Goal: Task Accomplishment & Management: Use online tool/utility

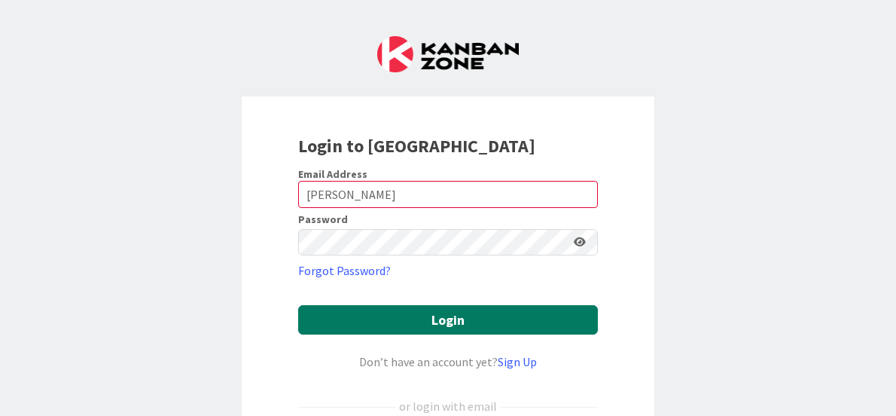
click at [460, 319] on button "Login" at bounding box center [448, 319] width 300 height 29
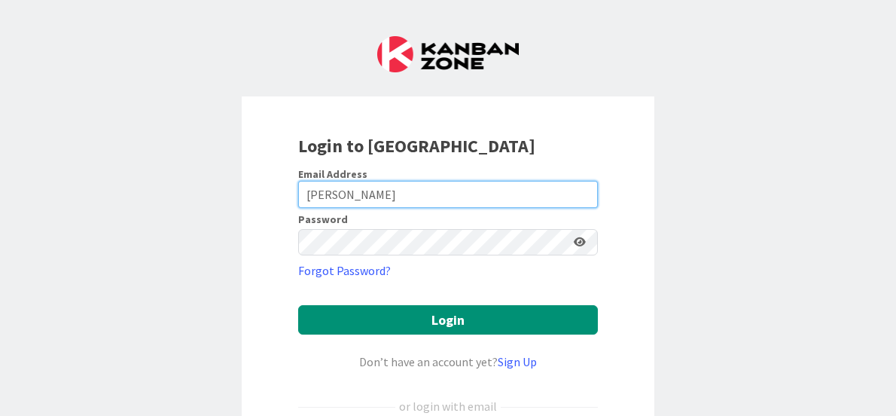
drag, startPoint x: 392, startPoint y: 191, endPoint x: 331, endPoint y: 189, distance: 60.3
click at [324, 194] on input "[PERSON_NAME]" at bounding box center [448, 194] width 300 height 27
click at [433, 190] on input "[PERSON_NAME]" at bounding box center [448, 194] width 300 height 27
click at [432, 190] on input "[PERSON_NAME]" at bounding box center [448, 194] width 300 height 27
type input "L"
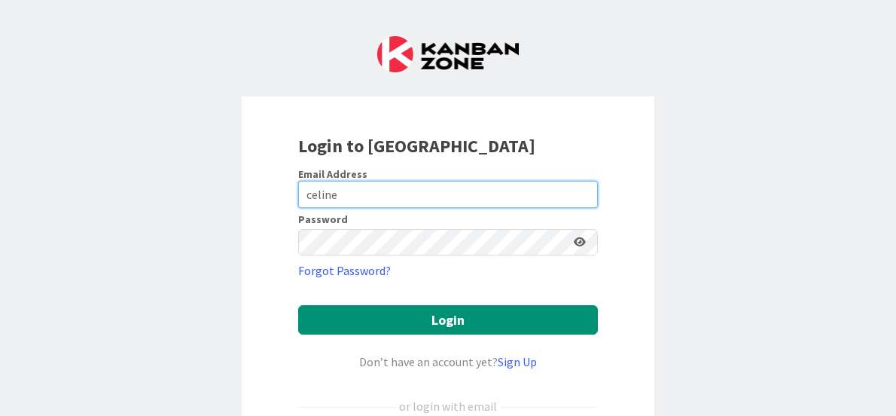
type input "[EMAIL_ADDRESS][DOMAIN_NAME]"
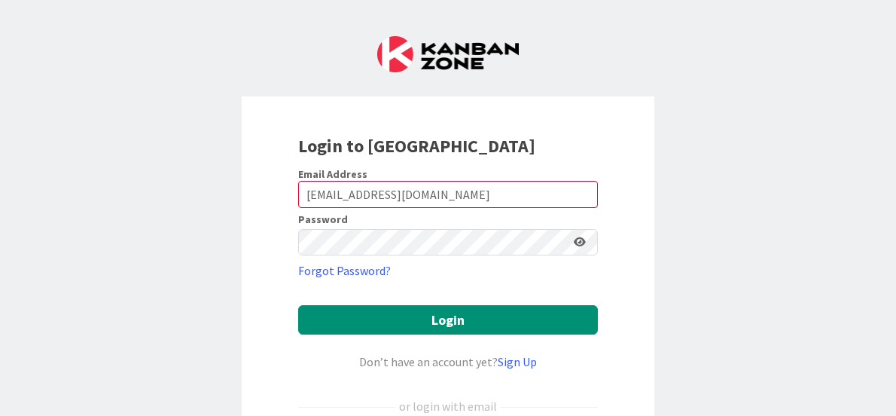
click at [574, 242] on icon at bounding box center [580, 241] width 12 height 11
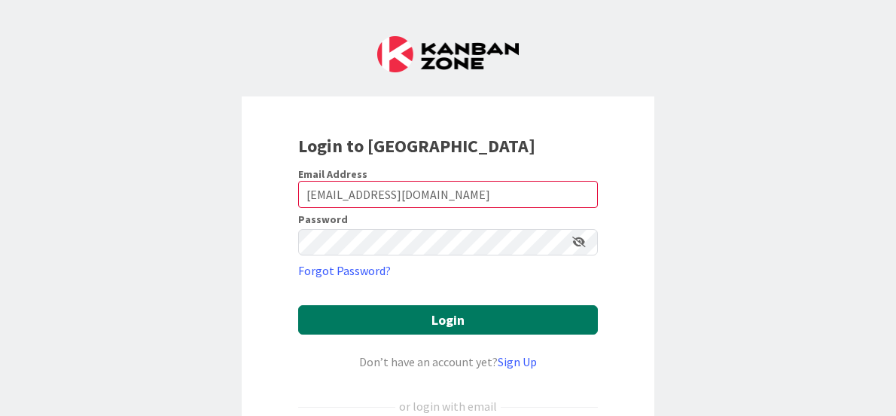
click at [431, 319] on button "Login" at bounding box center [448, 319] width 300 height 29
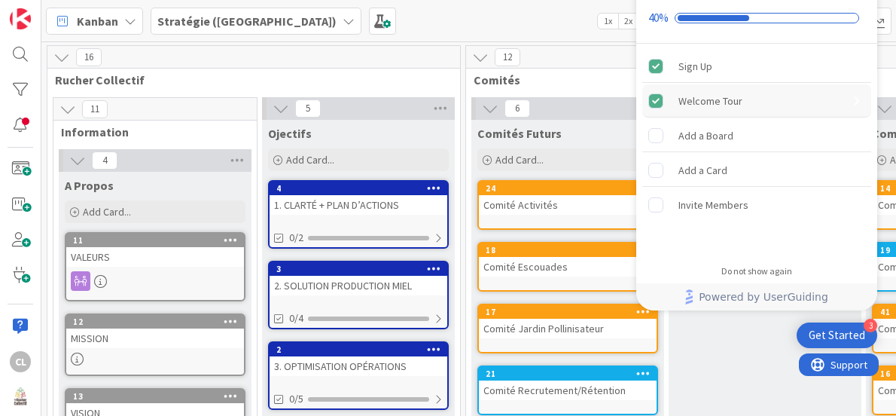
click at [718, 93] on div "Welcome Tour" at bounding box center [711, 101] width 64 height 18
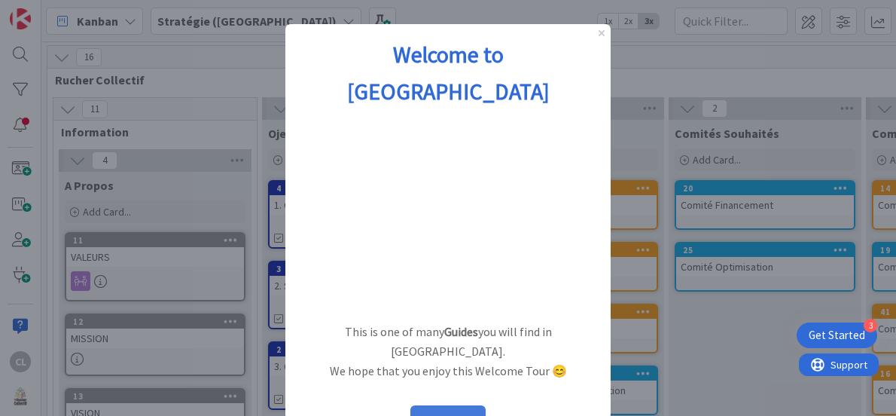
click at [443, 405] on button "START" at bounding box center [447, 419] width 75 height 29
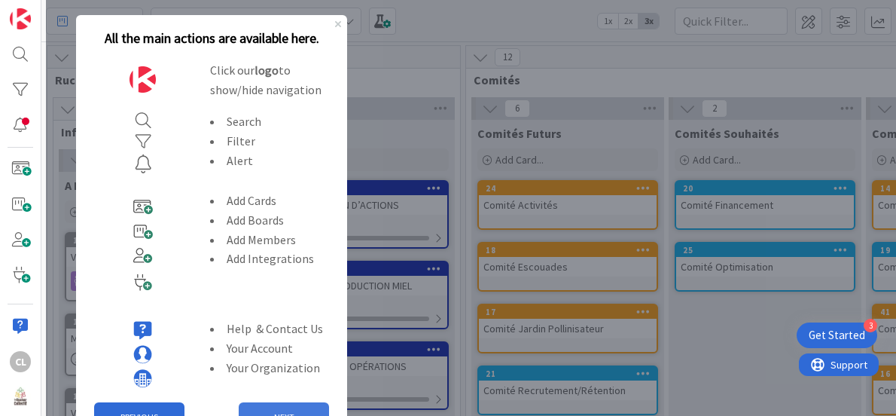
click at [269, 404] on button "NEXT" at bounding box center [284, 417] width 90 height 30
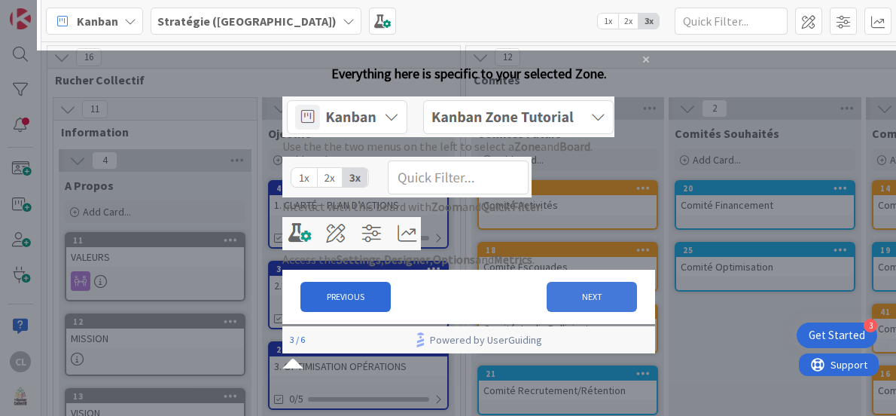
click at [575, 312] on button "NEXT" at bounding box center [592, 297] width 90 height 30
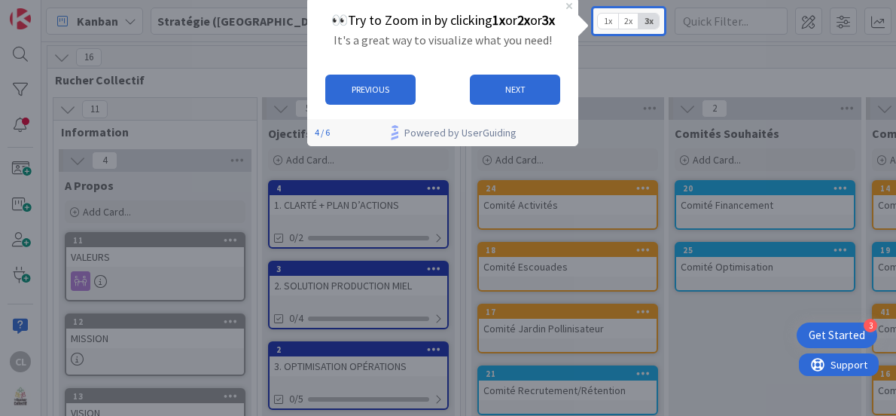
click at [627, 23] on span "2x" at bounding box center [628, 21] width 20 height 15
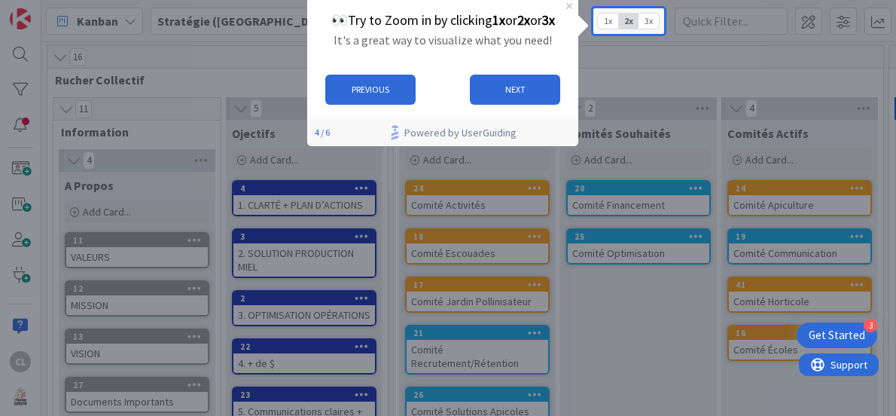
click at [651, 20] on span "3x" at bounding box center [649, 21] width 20 height 15
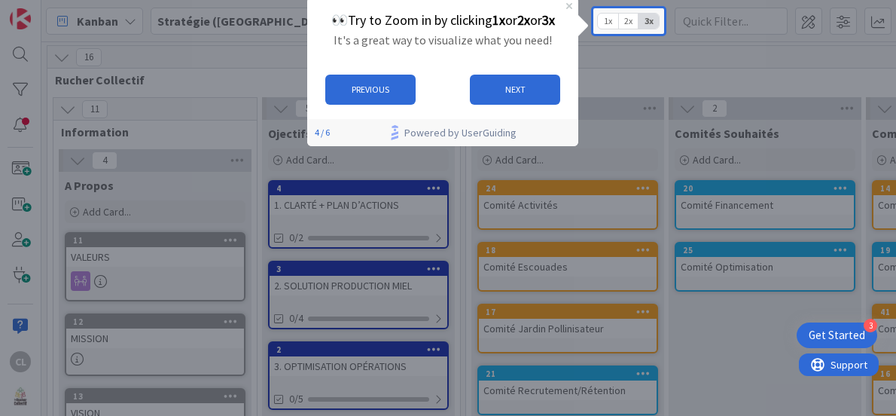
click at [610, 22] on span "1x" at bounding box center [608, 21] width 20 height 15
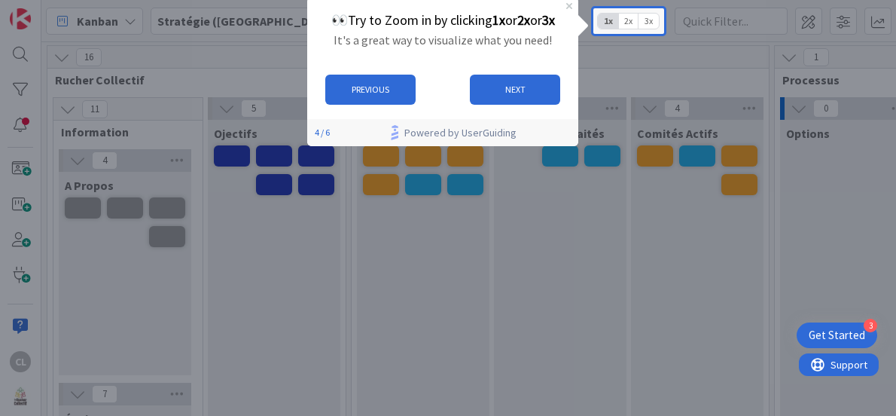
click at [624, 20] on span "2x" at bounding box center [628, 21] width 20 height 15
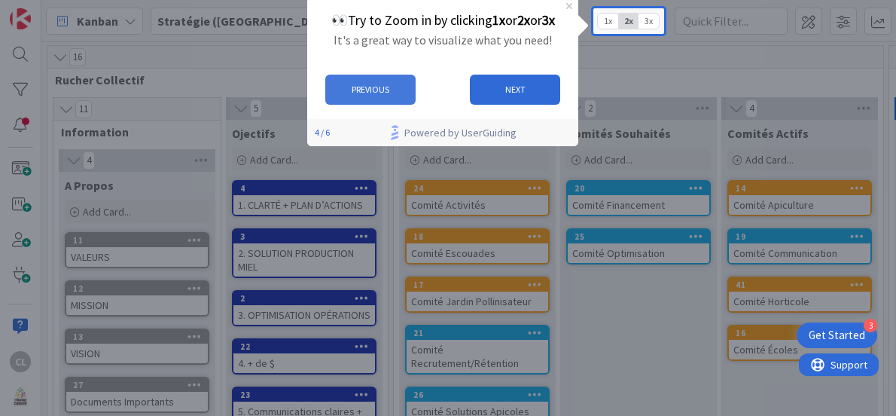
click at [358, 84] on button "PREVIOUS" at bounding box center [370, 90] width 90 height 30
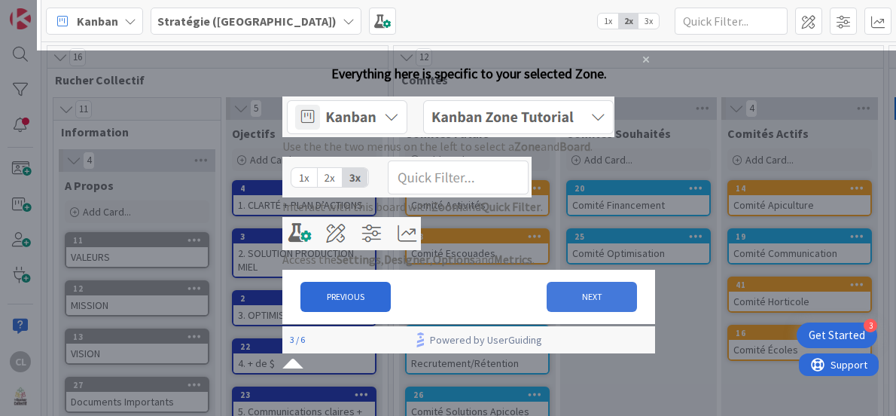
click at [547, 312] on button "NEXT" at bounding box center [592, 297] width 90 height 30
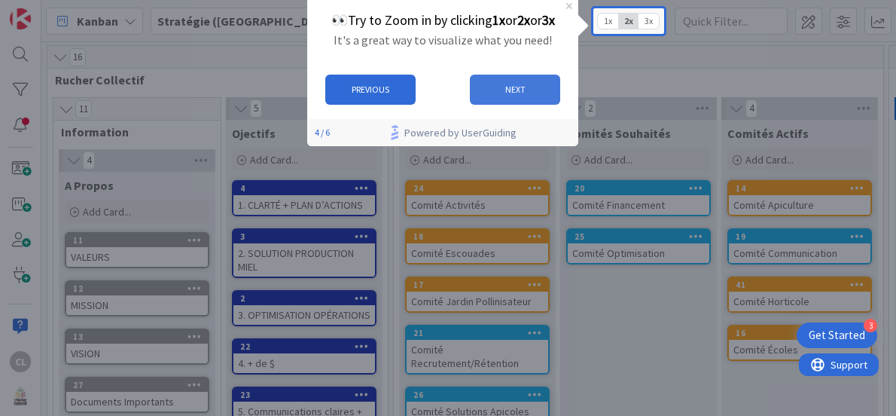
click at [508, 86] on button "NEXT" at bounding box center [514, 90] width 90 height 30
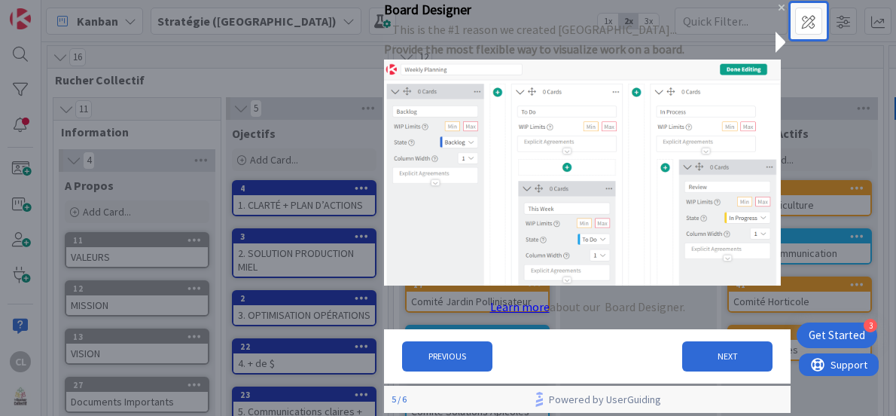
click at [803, 20] on div at bounding box center [843, 21] width 96 height 27
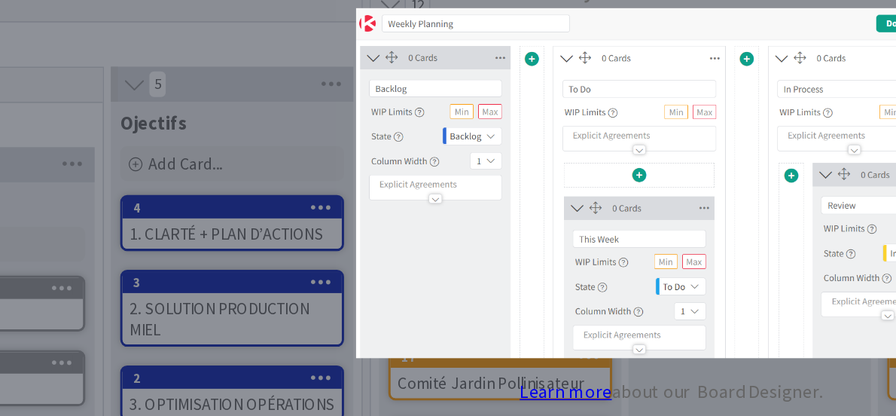
click at [409, 63] on img at bounding box center [553, 88] width 397 height 226
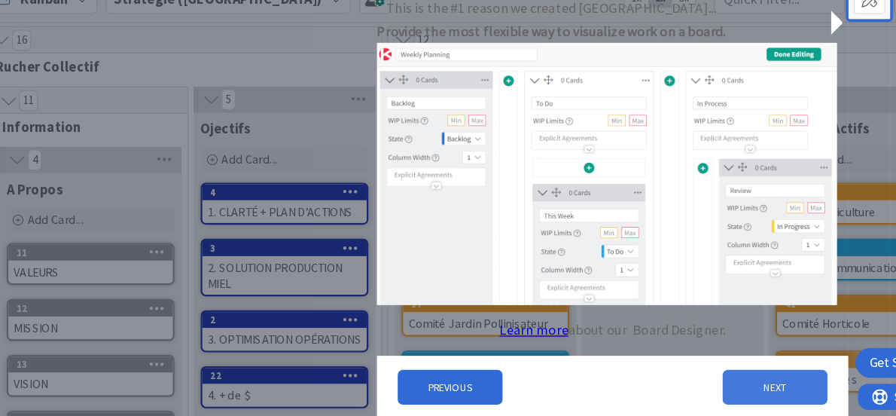
click at [689, 343] on button "NEXT" at bounding box center [720, 331] width 90 height 30
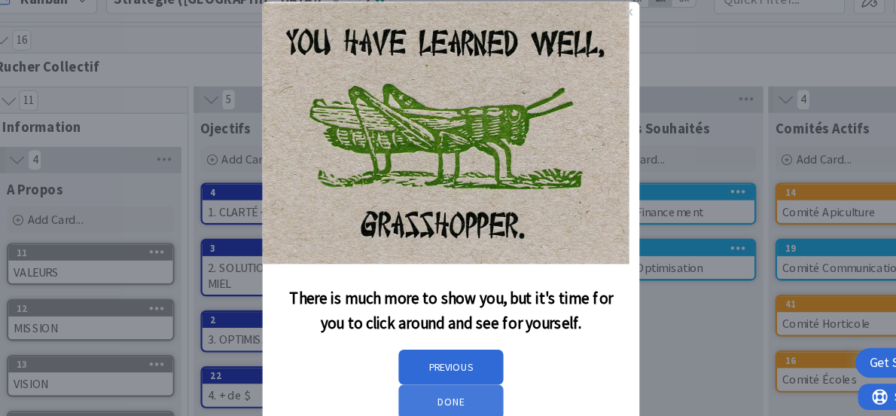
click at [470, 331] on button "DONE" at bounding box center [425, 346] width 90 height 30
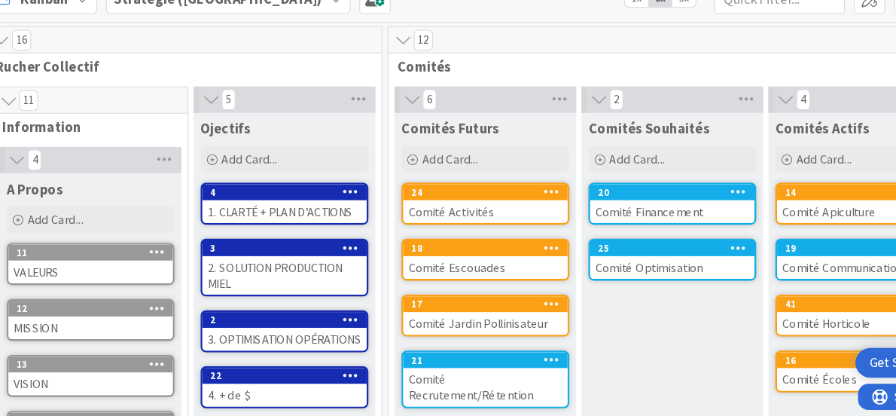
click at [529, 182] on icon at bounding box center [535, 187] width 14 height 11
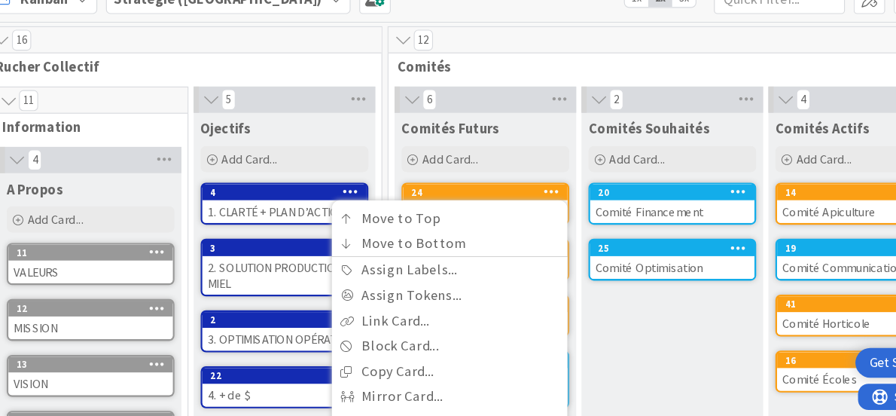
click at [529, 182] on icon at bounding box center [535, 187] width 14 height 11
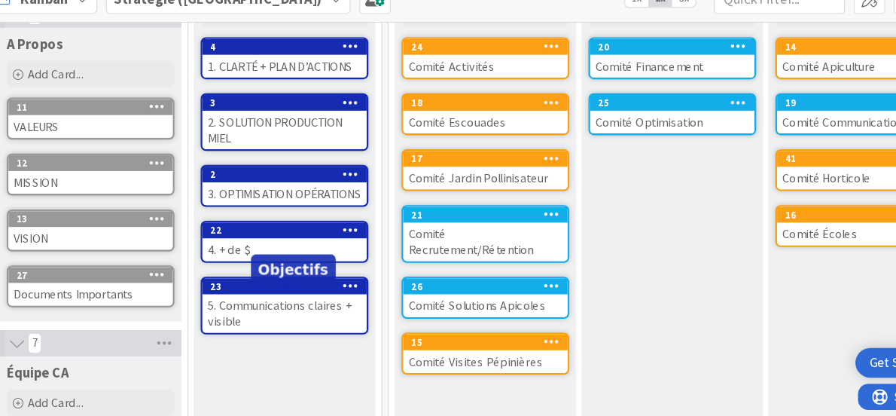
scroll to position [130, 0]
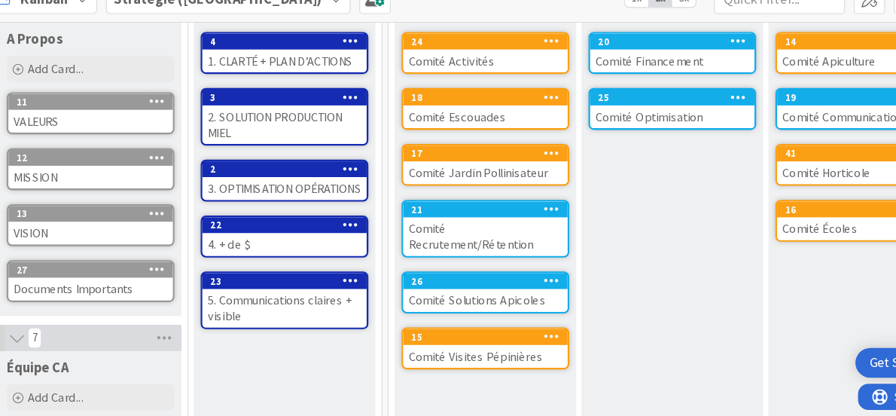
click at [357, 270] on icon at bounding box center [362, 264] width 14 height 11
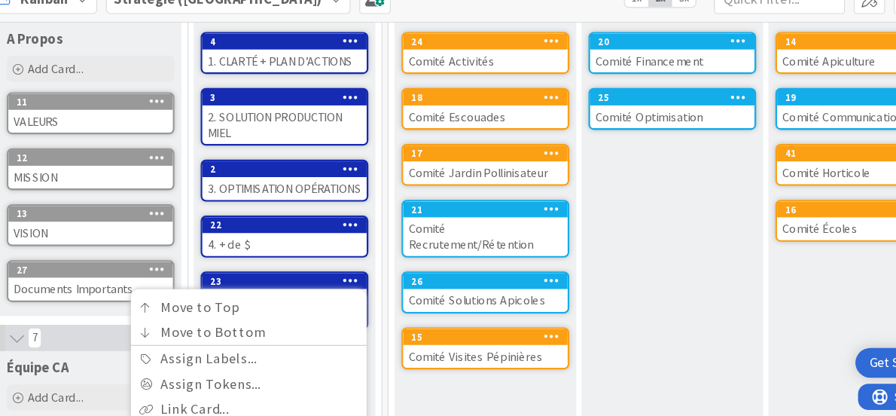
click at [357, 270] on icon at bounding box center [362, 264] width 14 height 11
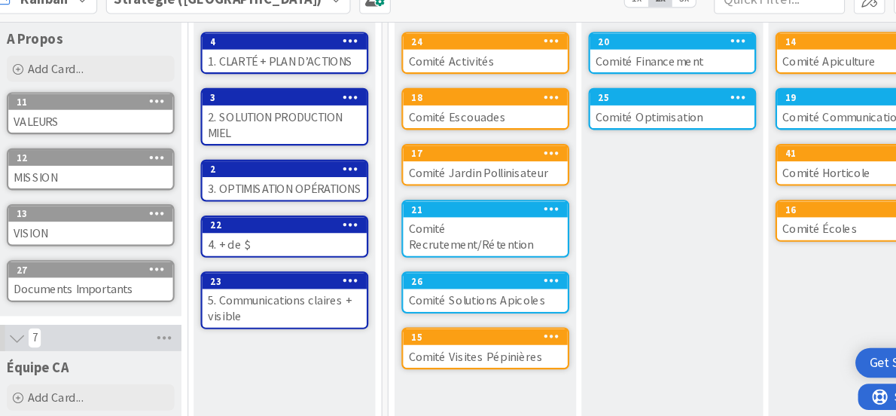
click at [357, 53] on icon at bounding box center [362, 58] width 14 height 11
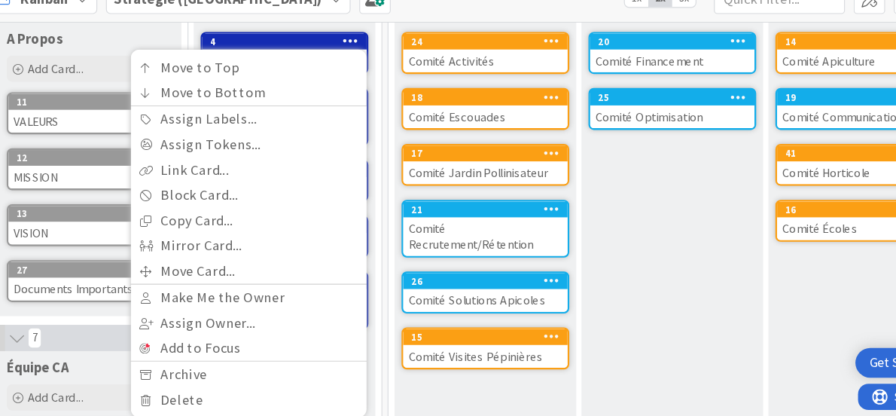
click at [357, 53] on icon at bounding box center [362, 58] width 14 height 11
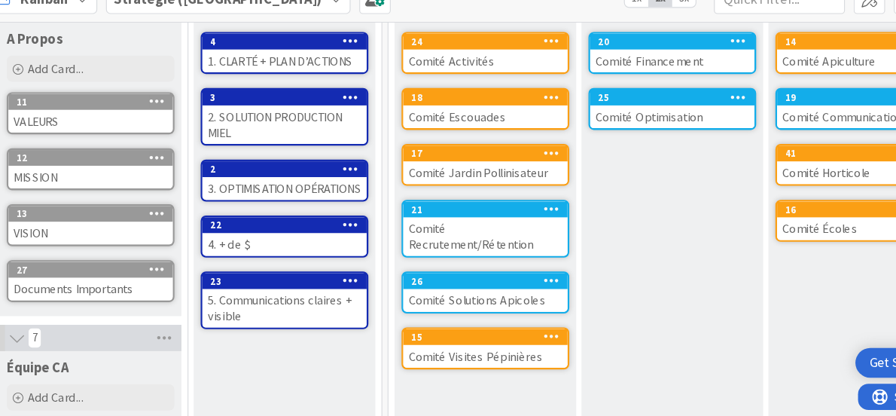
click at [362, 107] on icon at bounding box center [362, 106] width 14 height 11
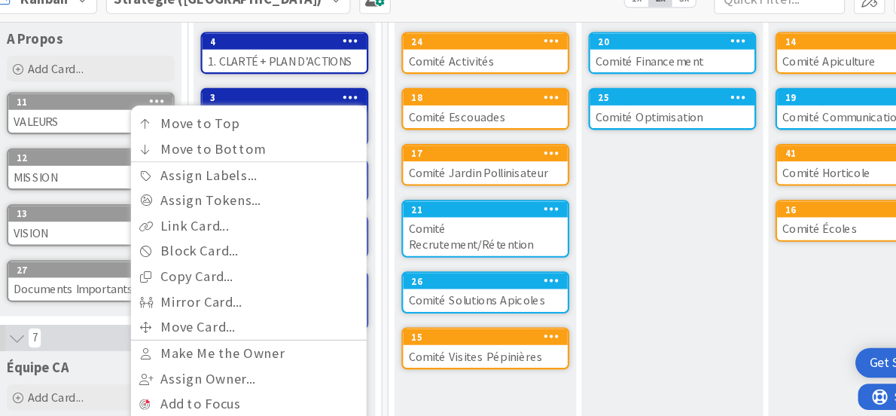
click at [362, 107] on icon at bounding box center [362, 106] width 14 height 11
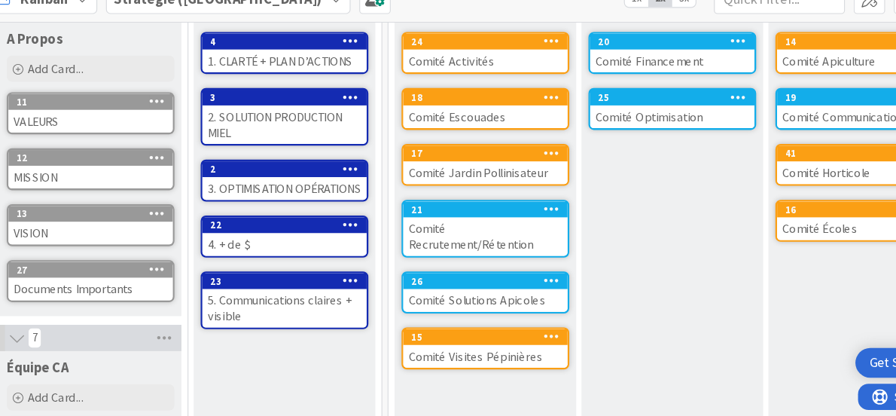
click at [191, 155] on icon at bounding box center [195, 158] width 14 height 11
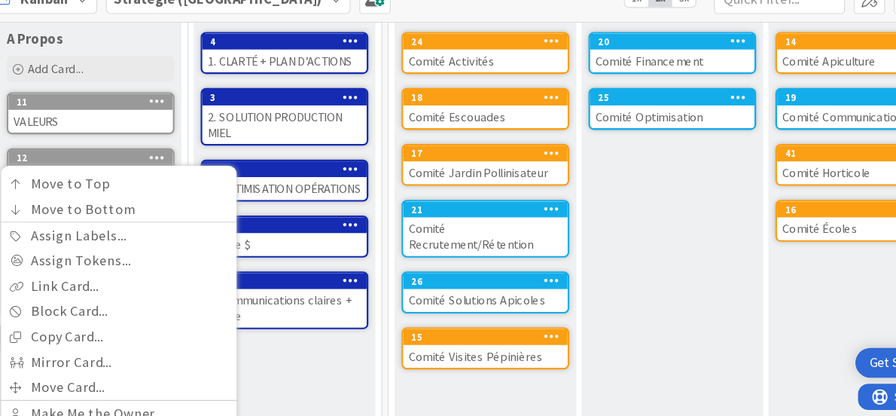
click at [191, 155] on icon at bounding box center [195, 158] width 14 height 11
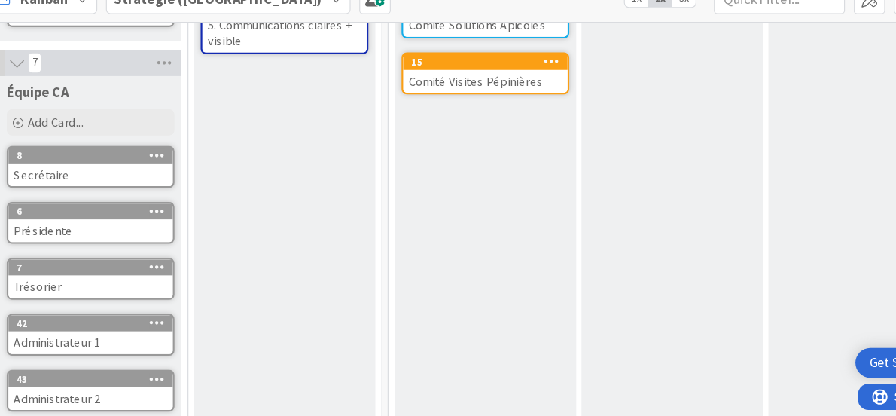
scroll to position [389, 0]
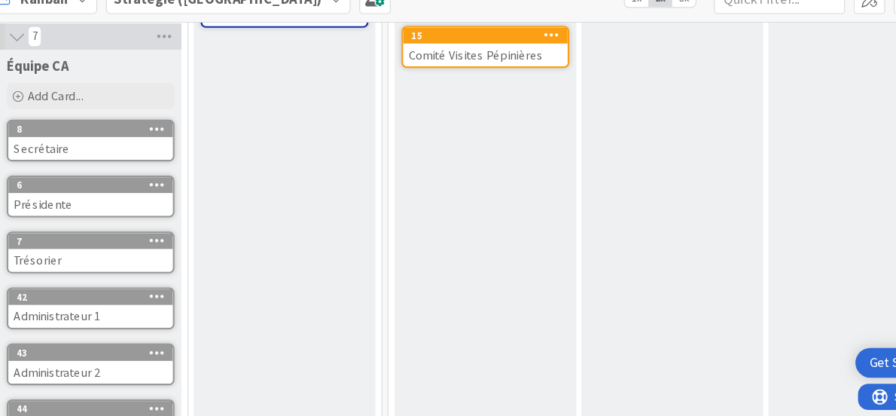
click at [194, 182] on icon at bounding box center [195, 181] width 14 height 11
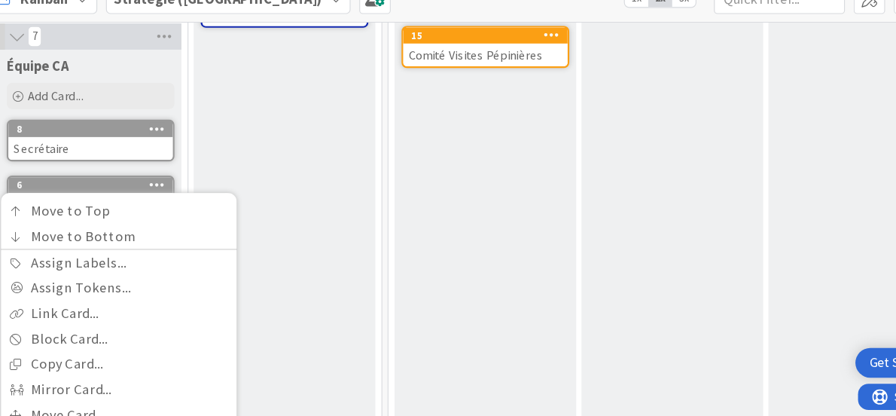
click at [194, 182] on icon at bounding box center [195, 181] width 14 height 11
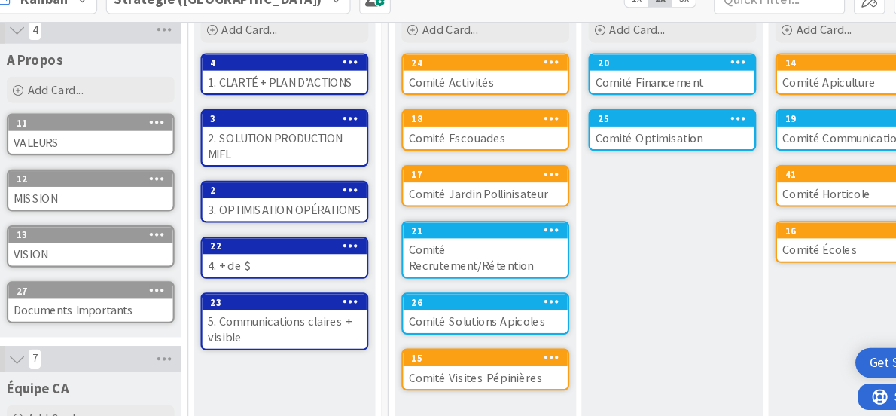
scroll to position [0, 0]
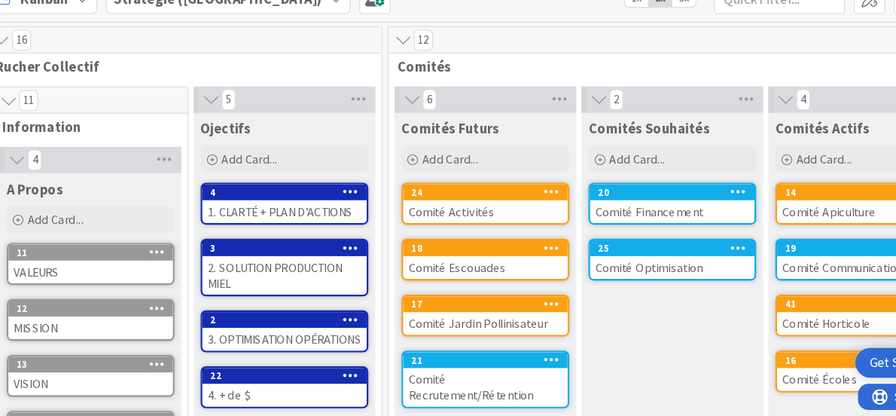
click at [692, 188] on icon at bounding box center [696, 187] width 14 height 11
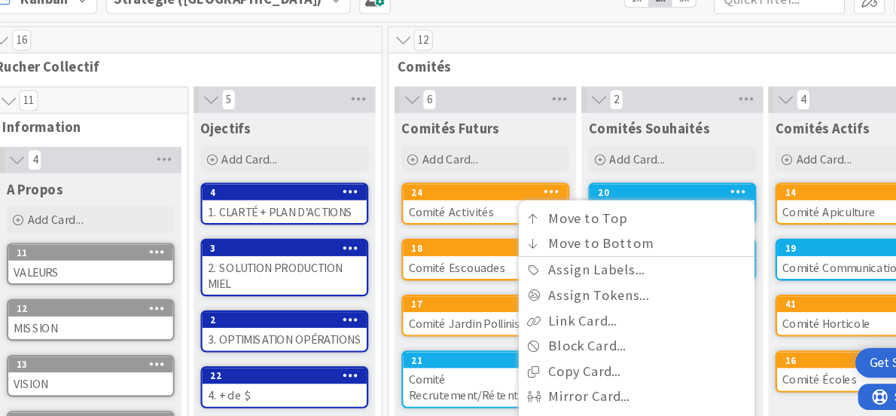
click at [692, 188] on icon at bounding box center [696, 187] width 14 height 11
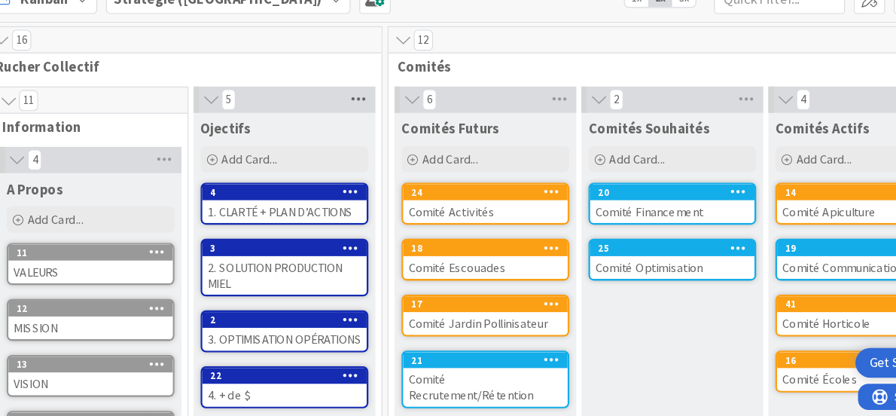
click at [365, 103] on icon at bounding box center [368, 108] width 20 height 23
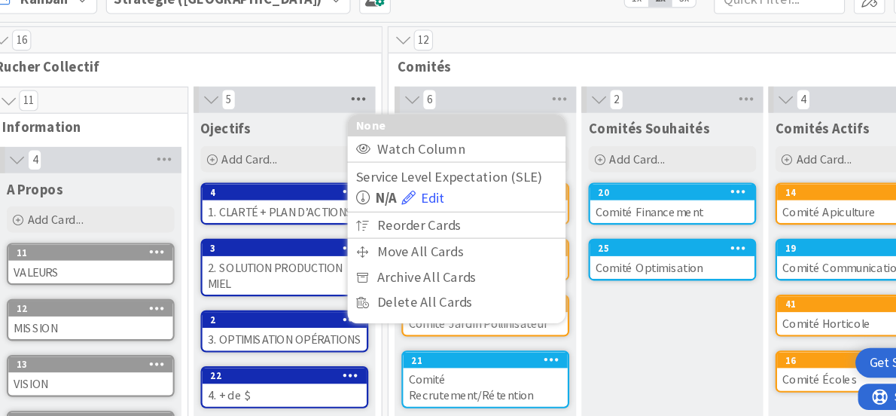
click at [365, 103] on icon at bounding box center [368, 108] width 20 height 23
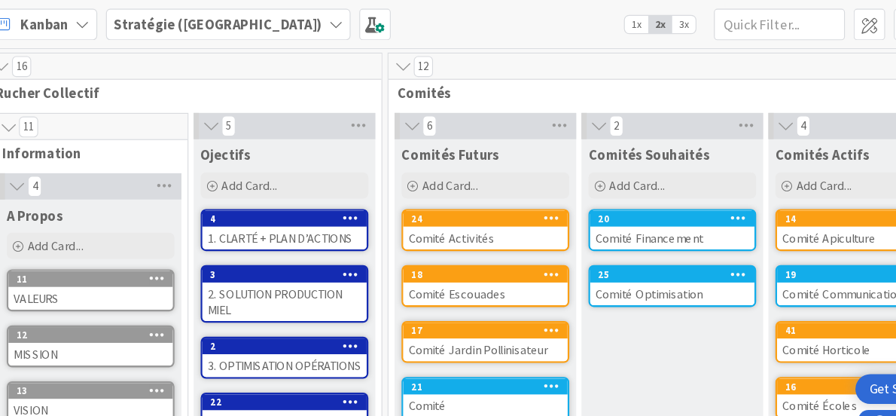
click at [343, 21] on icon at bounding box center [349, 21] width 12 height 12
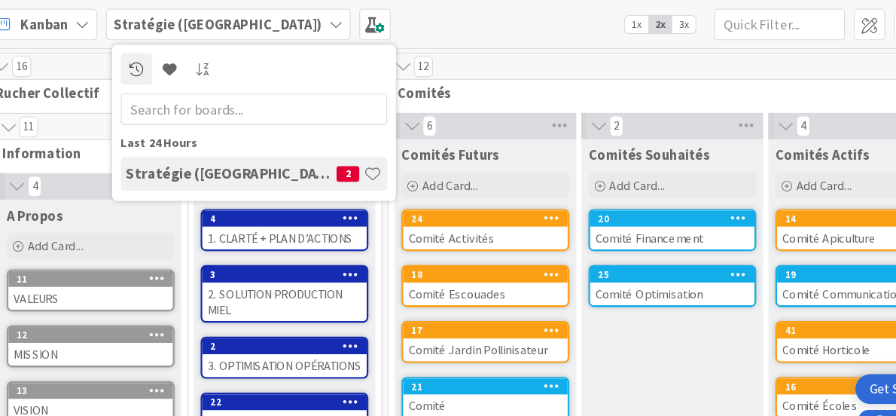
click at [258, 145] on h4 "Stratégie ([GEOGRAPHIC_DATA])" at bounding box center [259, 149] width 182 height 15
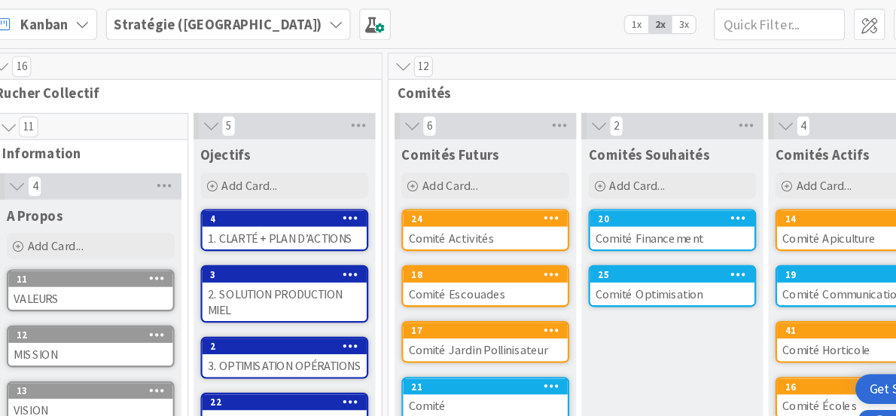
click at [343, 22] on icon at bounding box center [349, 21] width 12 height 12
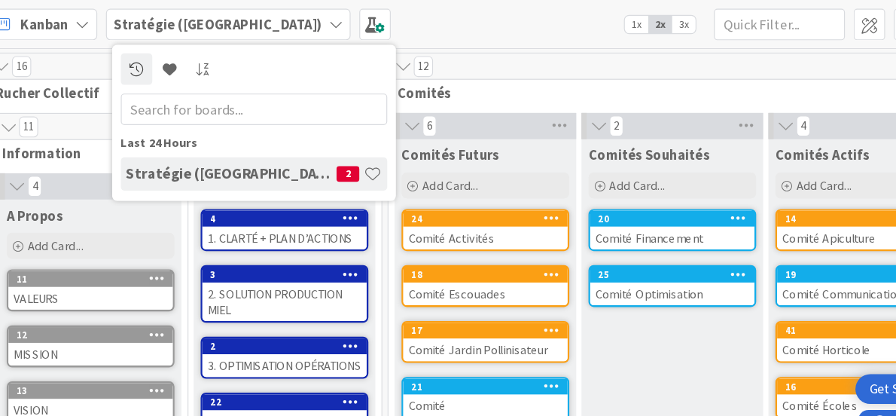
click at [209, 147] on h4 "Stratégie ([GEOGRAPHIC_DATA])" at bounding box center [259, 149] width 182 height 15
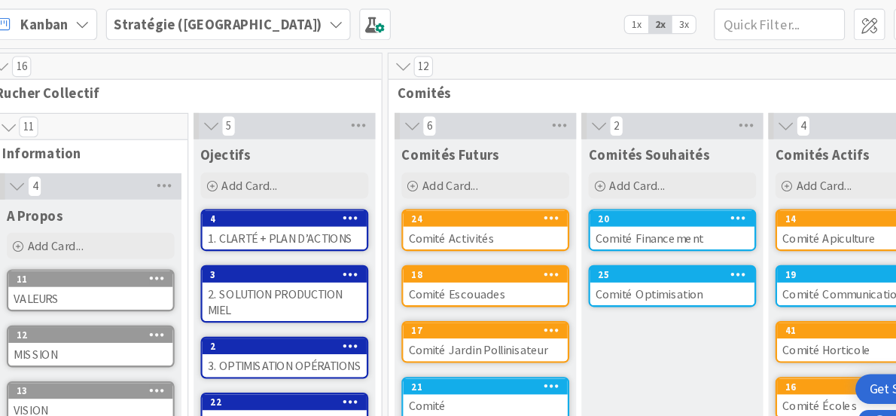
click at [178, 25] on b "Stratégie ([GEOGRAPHIC_DATA])" at bounding box center [246, 21] width 179 height 15
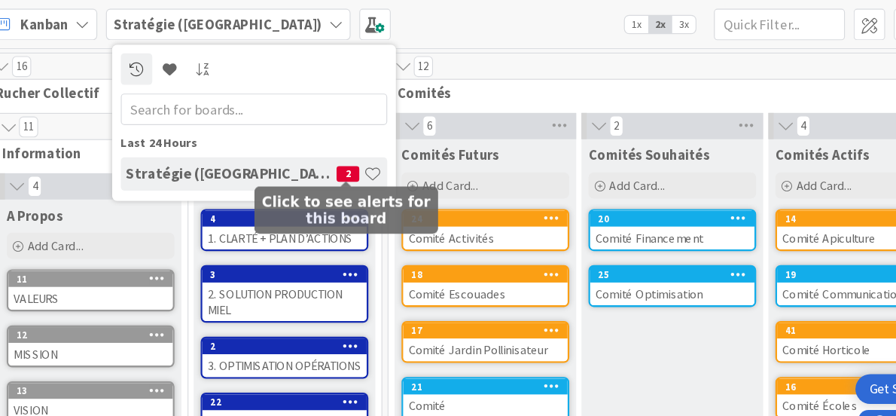
click at [360, 148] on span "2" at bounding box center [359, 150] width 20 height 14
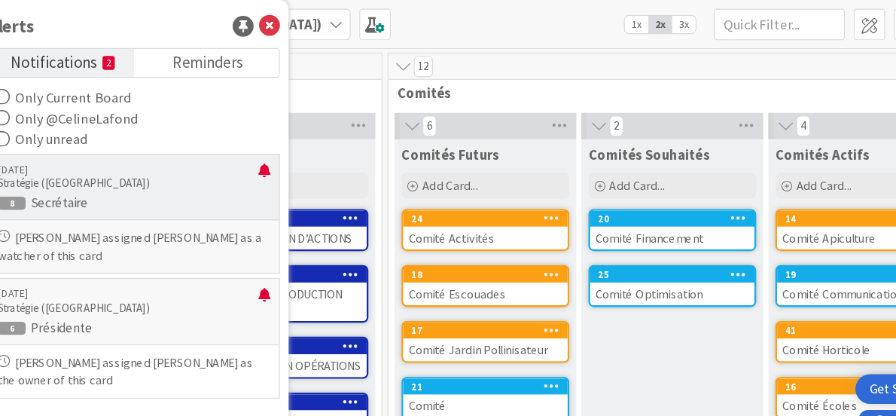
click at [111, 172] on p "Secrétaire" at bounding box center [174, 175] width 235 height 14
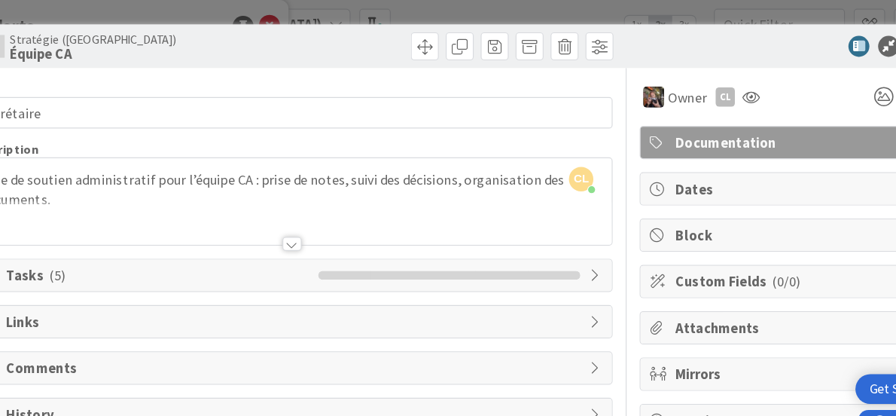
click at [660, 161] on span "Dates" at bounding box center [738, 163] width 193 height 18
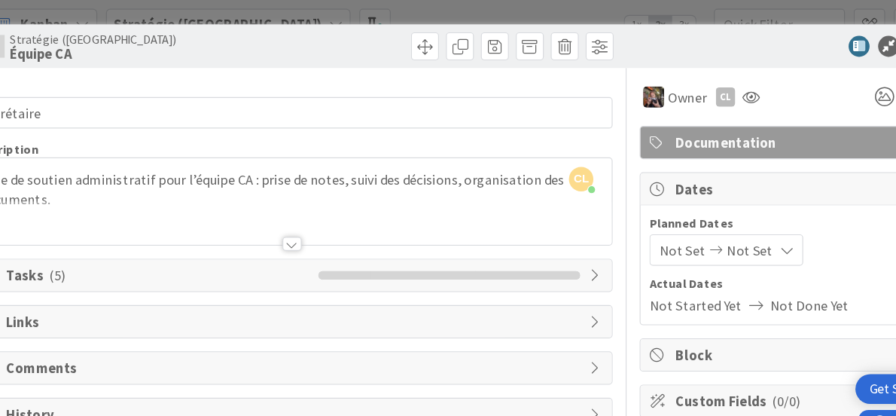
click at [653, 156] on span "Dates" at bounding box center [738, 163] width 193 height 18
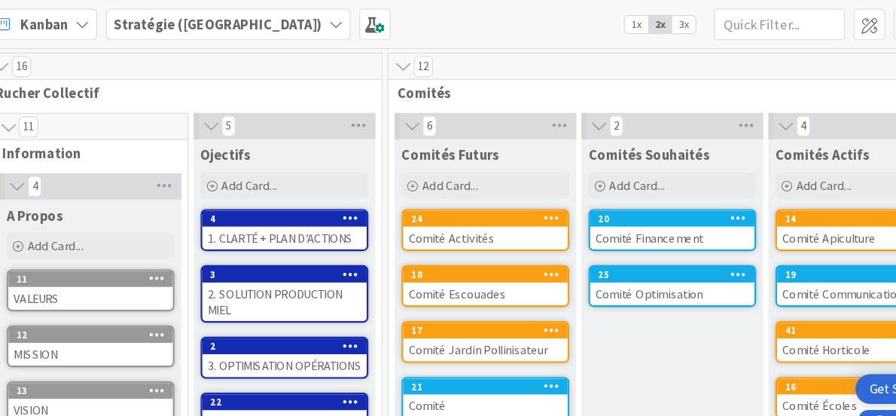
click at [776, 194] on div "14" at bounding box center [800, 189] width 142 height 14
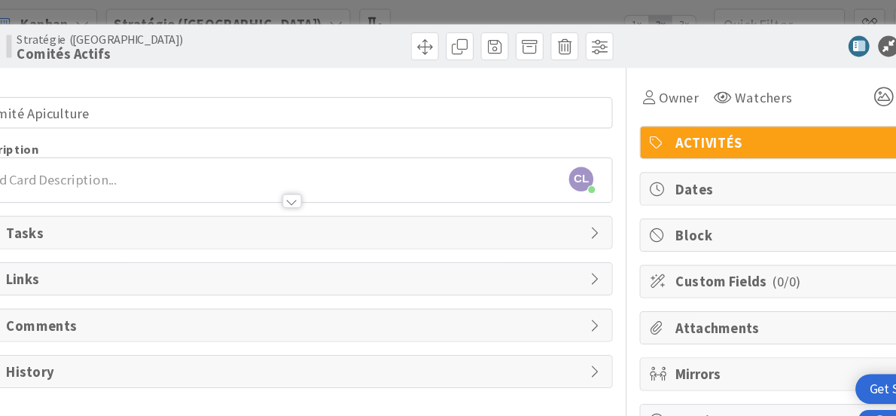
click at [572, 197] on icon at bounding box center [573, 200] width 12 height 12
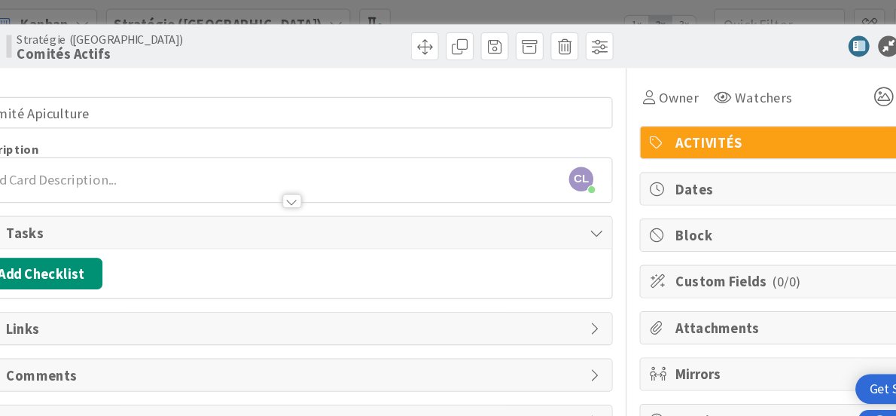
click at [368, 11] on div "ID 14 Stratégie (CA) Comités Actifs Title 17 / 128 Comité Apiculture Descriptio…" at bounding box center [448, 208] width 896 height 416
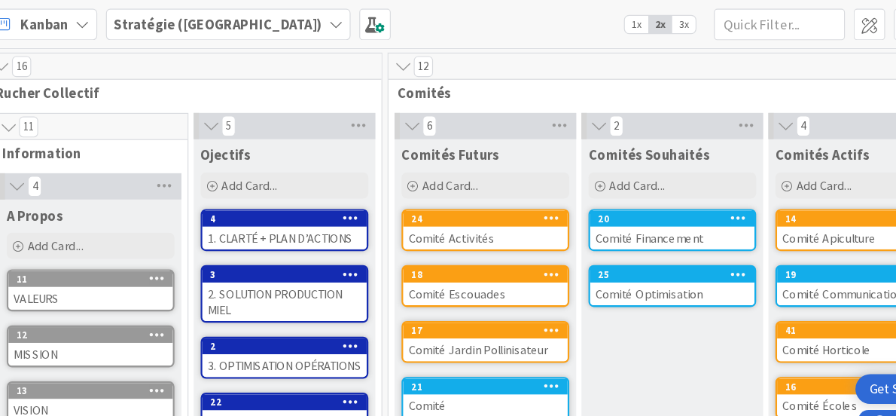
click at [491, 207] on div "Comité Activités" at bounding box center [478, 205] width 142 height 20
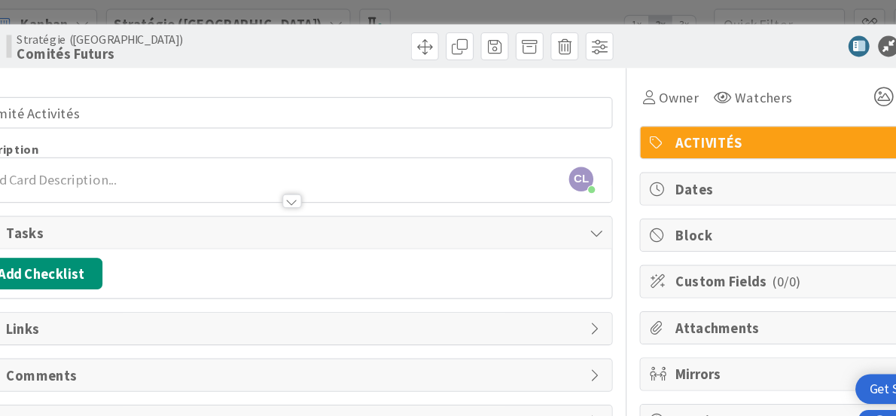
click at [384, 8] on div "ID 24 Stratégie (CA) Comités Futurs Title 16 / 128 Comité Activités Description…" at bounding box center [448, 208] width 896 height 416
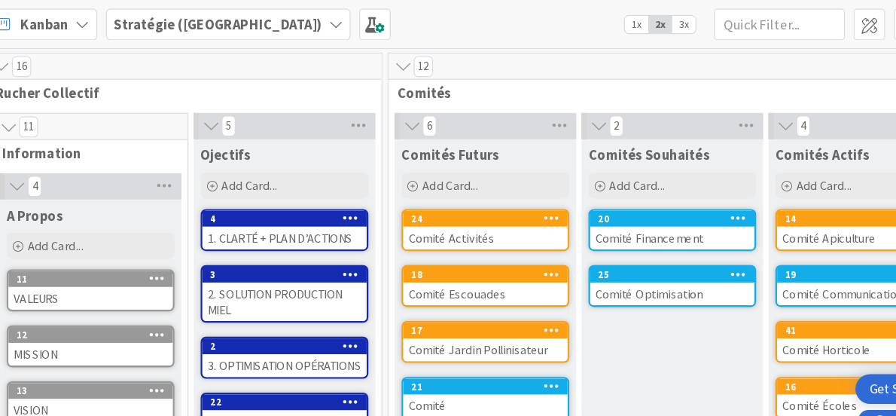
click at [647, 23] on span "3x" at bounding box center [649, 21] width 20 height 15
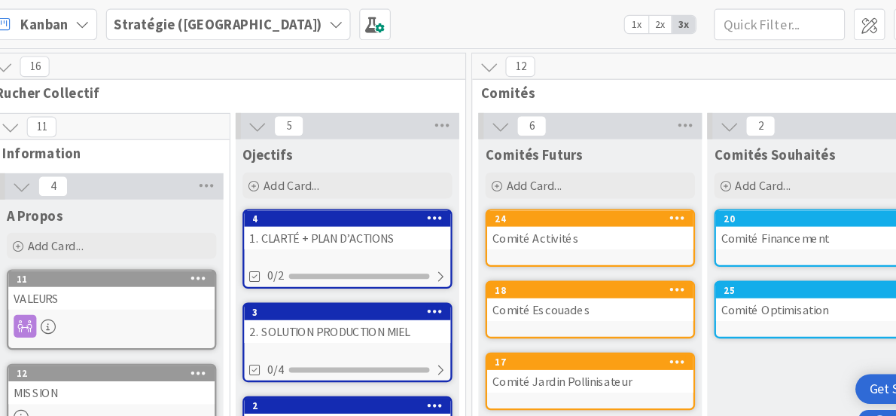
click at [621, 18] on span "2x" at bounding box center [628, 21] width 20 height 15
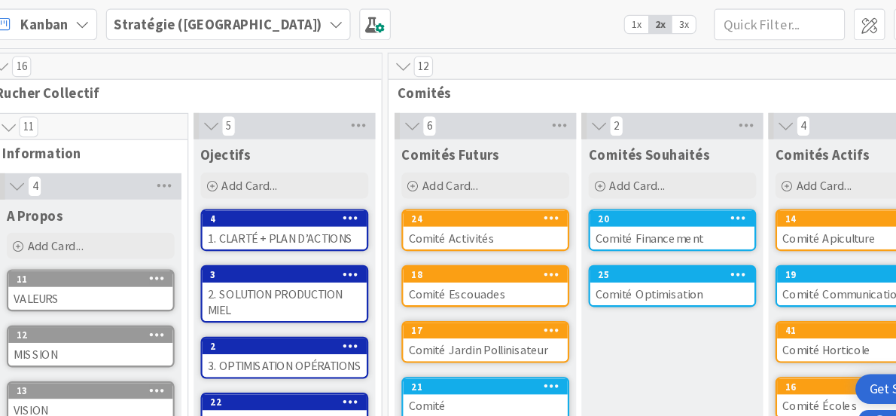
click at [610, 20] on span "1x" at bounding box center [608, 21] width 20 height 15
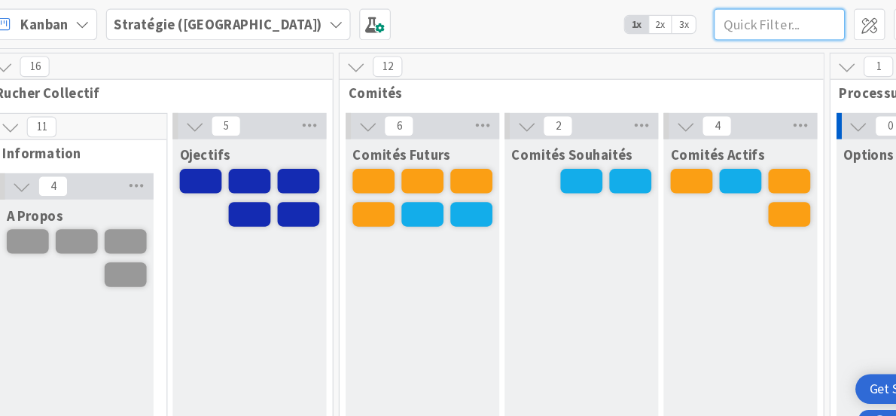
click at [690, 27] on input "text" at bounding box center [731, 21] width 113 height 27
click at [628, 20] on span "2x" at bounding box center [628, 21] width 20 height 15
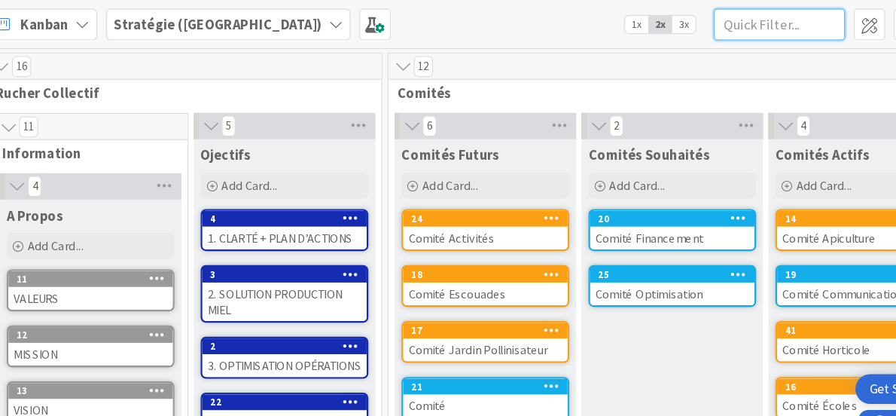
click at [696, 23] on input "text" at bounding box center [731, 21] width 113 height 27
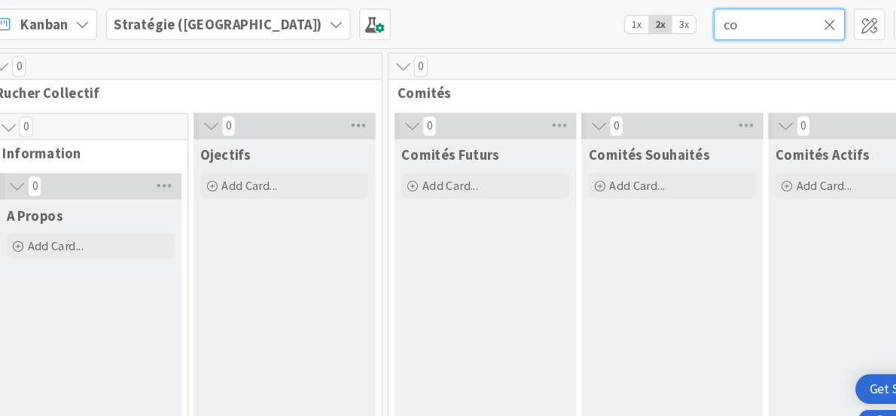
type input "c"
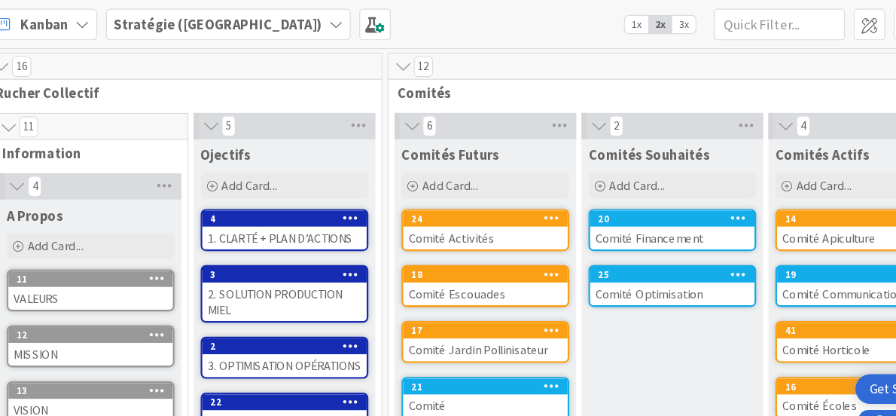
click at [127, 22] on icon at bounding box center [130, 21] width 12 height 12
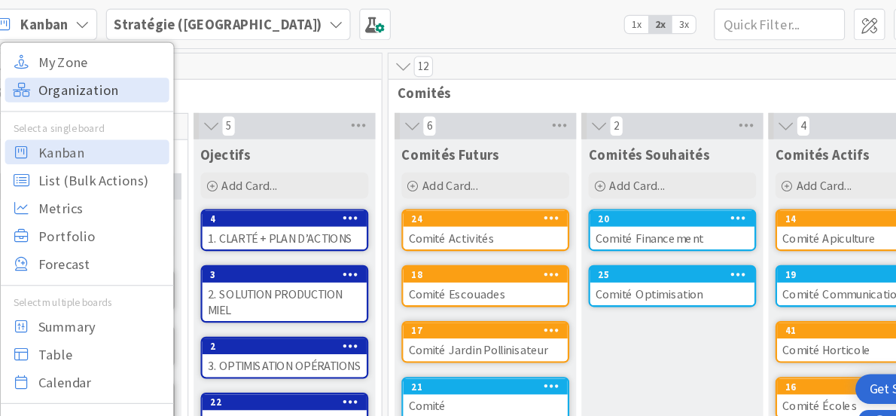
click at [130, 77] on span "Organization" at bounding box center [146, 77] width 108 height 23
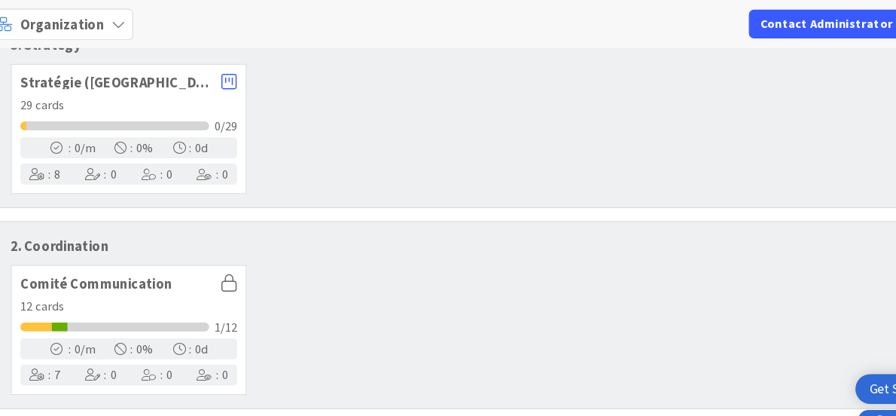
scroll to position [130, 0]
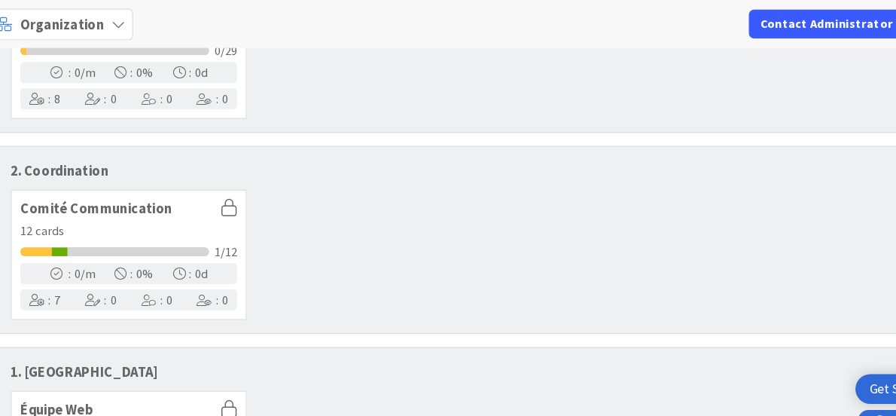
click at [125, 176] on span "Comité Communication" at bounding box center [160, 179] width 166 height 12
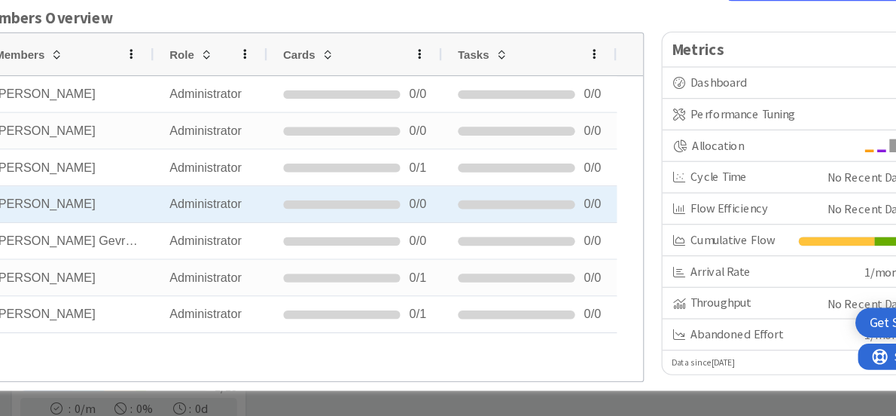
scroll to position [0, 0]
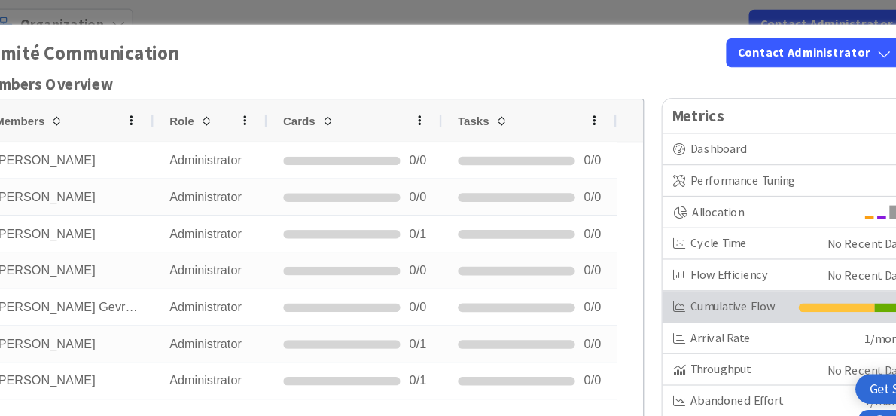
click at [694, 256] on div "Cumulative Flow" at bounding box center [689, 264] width 101 height 16
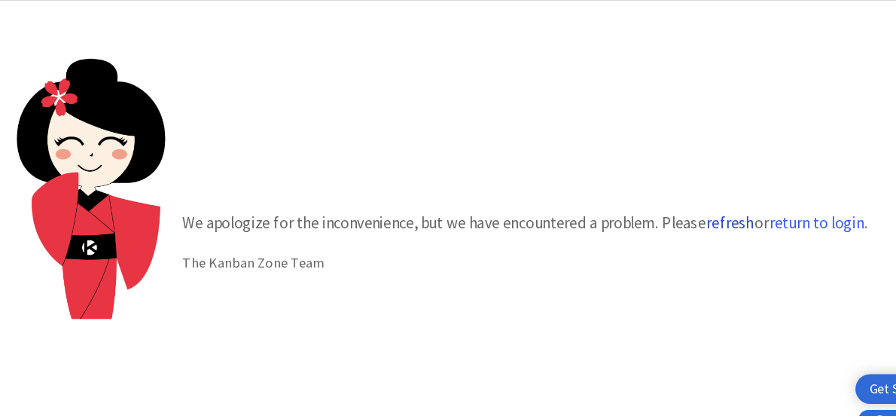
click at [679, 191] on button "refresh" at bounding box center [689, 192] width 42 height 15
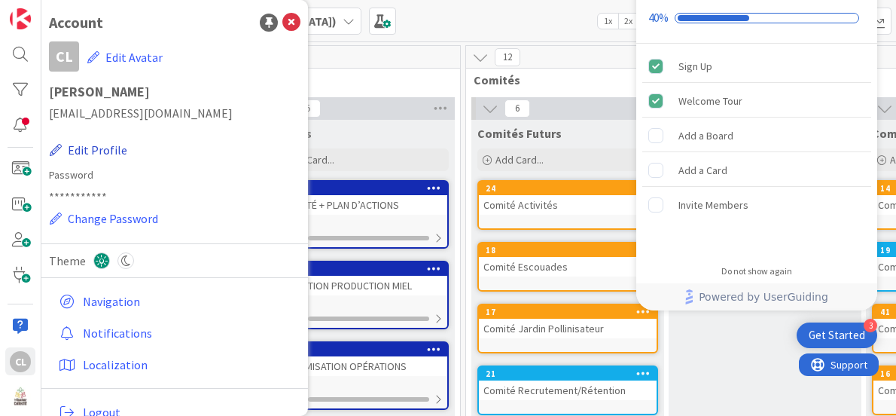
click at [98, 148] on button "Edit Profile" at bounding box center [88, 150] width 79 height 20
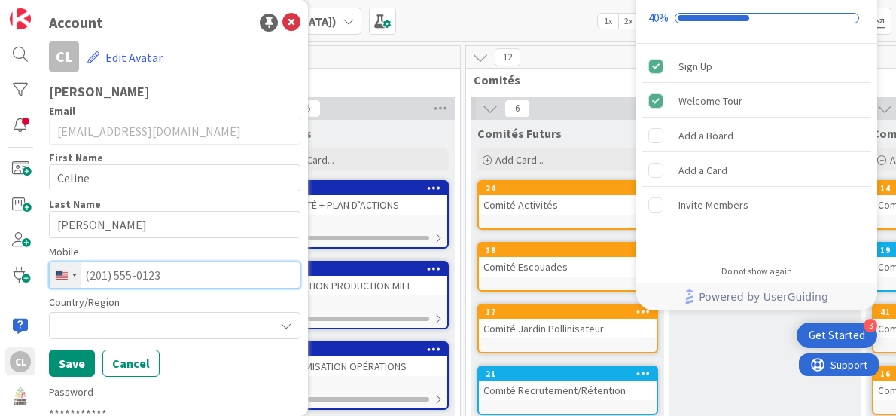
drag, startPoint x: 178, startPoint y: 275, endPoint x: 48, endPoint y: 284, distance: 129.9
click at [48, 284] on div "Account CL Edit Avatar [PERSON_NAME] Email [EMAIL_ADDRESS][DOMAIN_NAME] First N…" at bounding box center [174, 208] width 267 height 416
type input "[PHONE_NUMBER]"
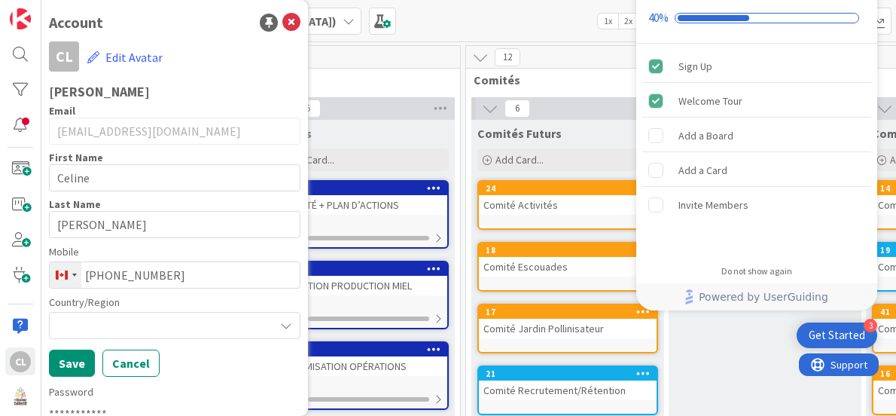
click at [133, 325] on div at bounding box center [175, 325] width 252 height 27
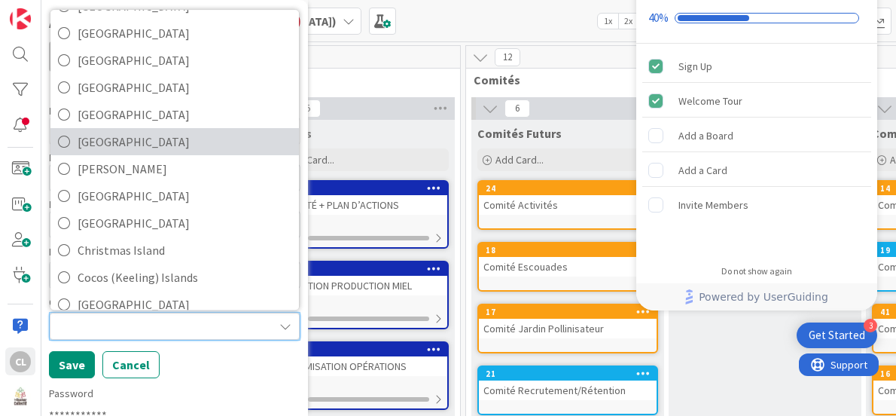
scroll to position [1054, 0]
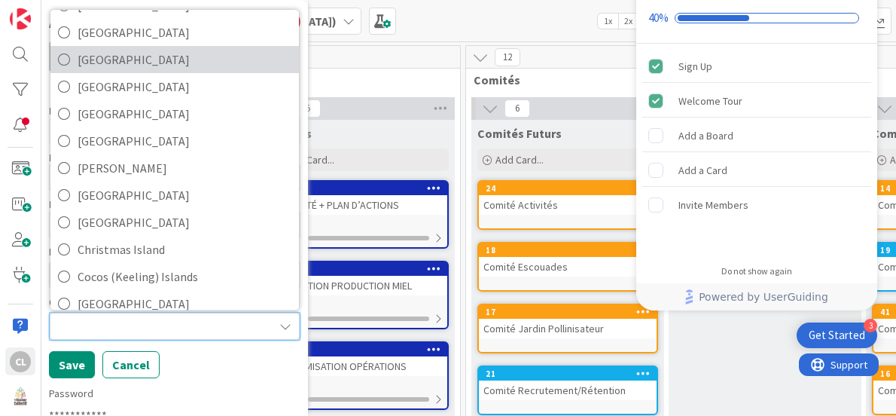
click at [66, 63] on icon at bounding box center [64, 59] width 12 height 23
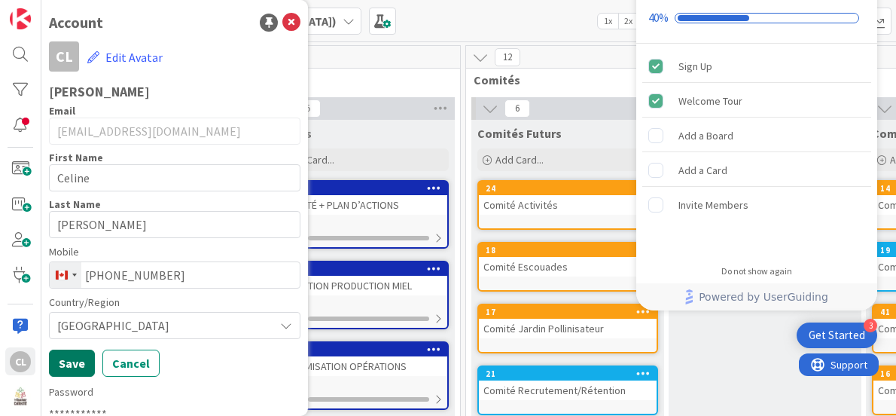
scroll to position [75, 0]
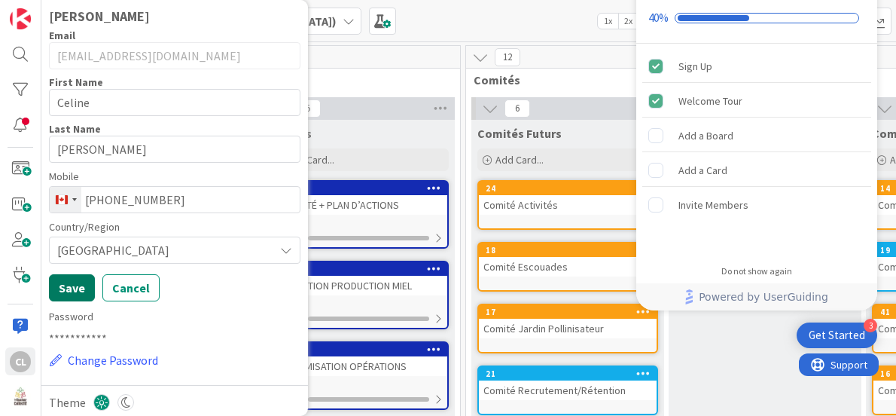
click at [76, 283] on button "Save" at bounding box center [72, 287] width 46 height 27
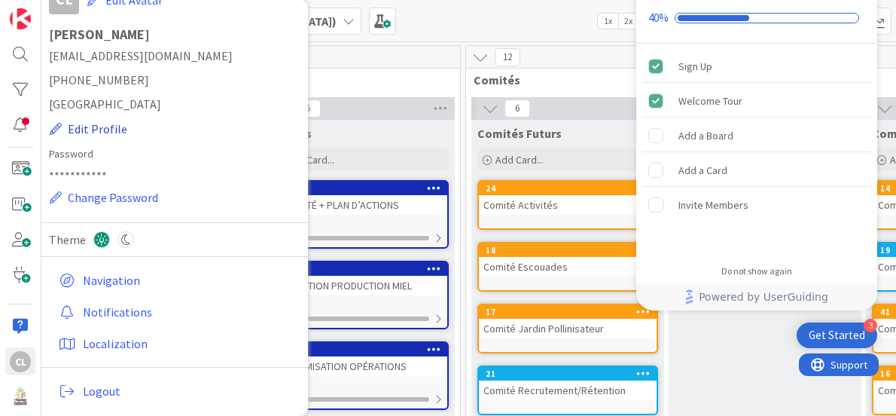
click at [94, 129] on button "Edit Profile" at bounding box center [88, 129] width 79 height 20
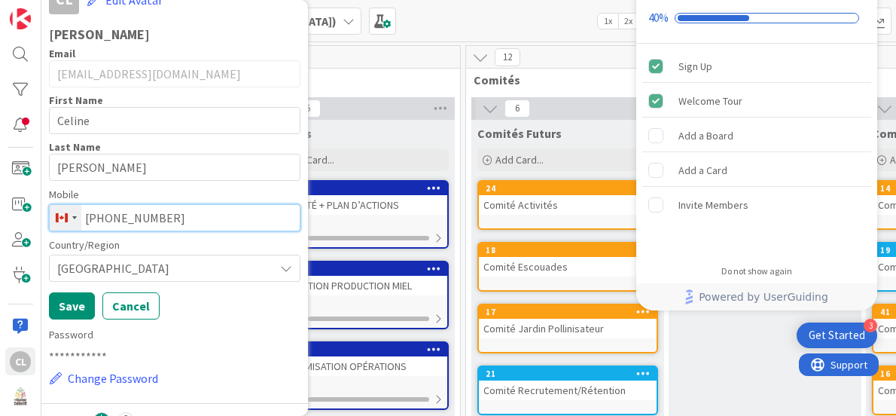
click at [131, 213] on input "(514) 235-3254" at bounding box center [175, 217] width 252 height 27
type input "(514) 236-3254"
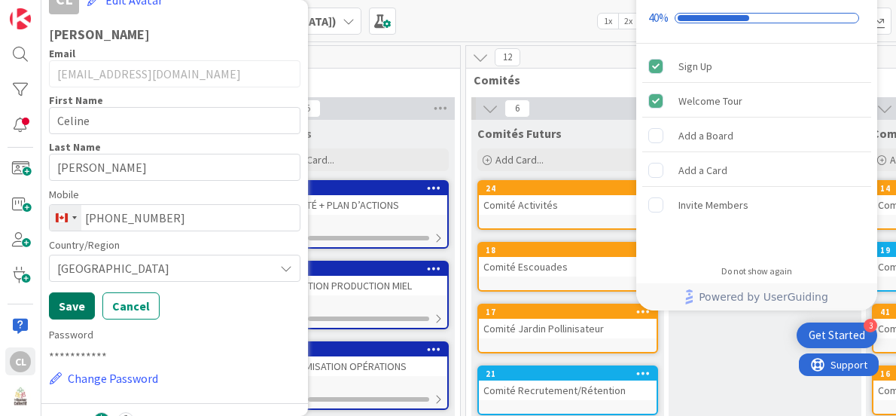
click at [75, 297] on button "Save" at bounding box center [72, 305] width 46 height 27
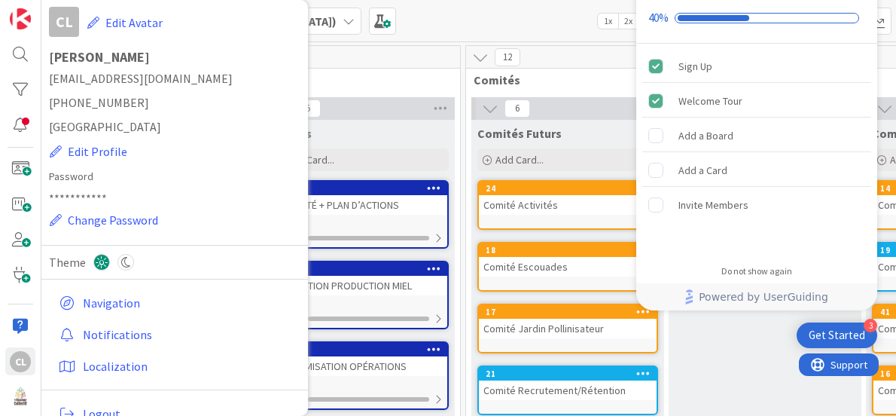
scroll to position [0, 0]
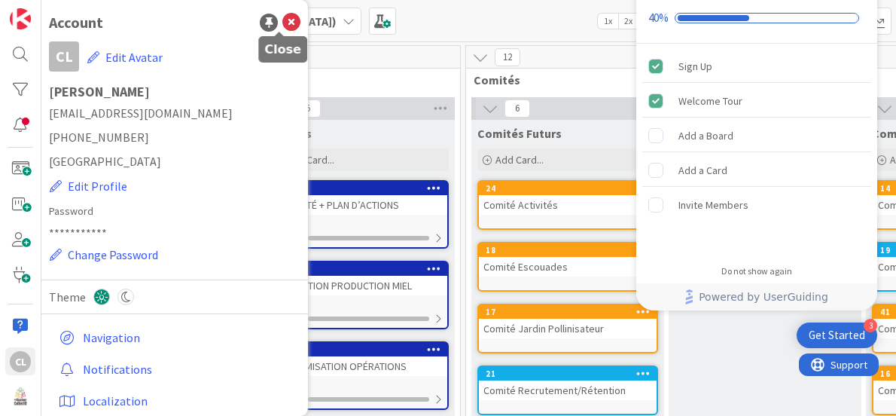
click at [282, 23] on icon at bounding box center [291, 23] width 18 height 18
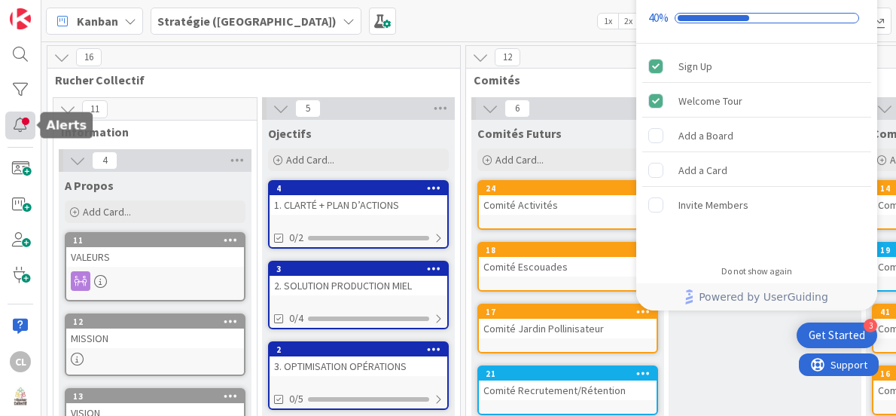
click at [23, 129] on div at bounding box center [20, 125] width 30 height 28
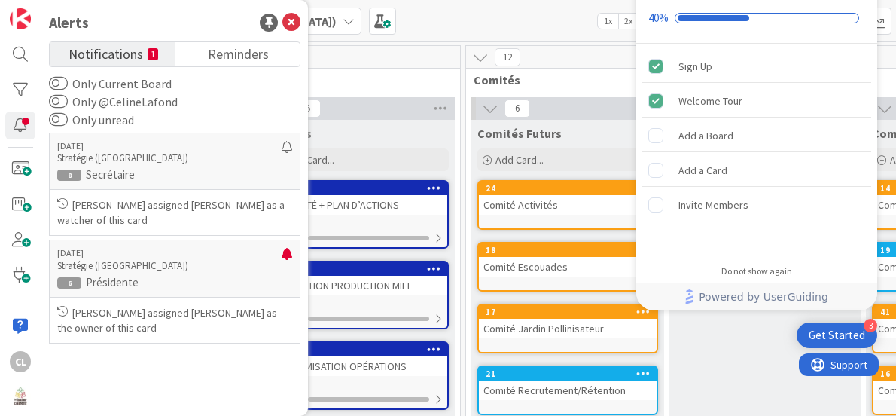
click at [111, 52] on span "Notifications" at bounding box center [106, 52] width 75 height 21
click at [20, 163] on span at bounding box center [20, 169] width 30 height 28
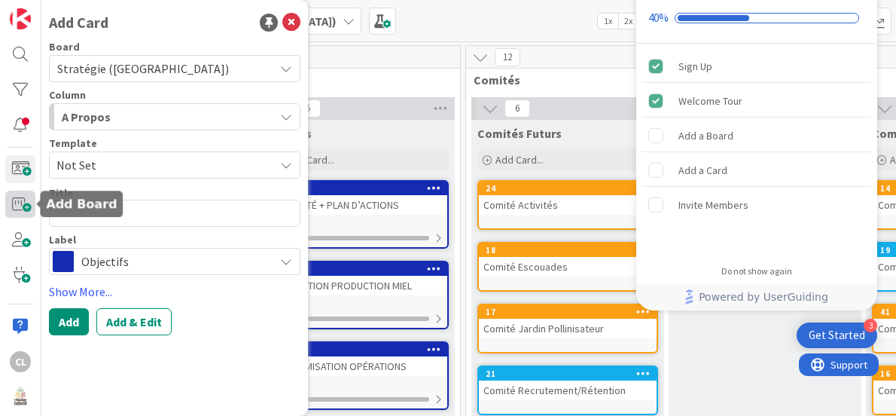
click at [23, 204] on span at bounding box center [20, 205] width 30 height 28
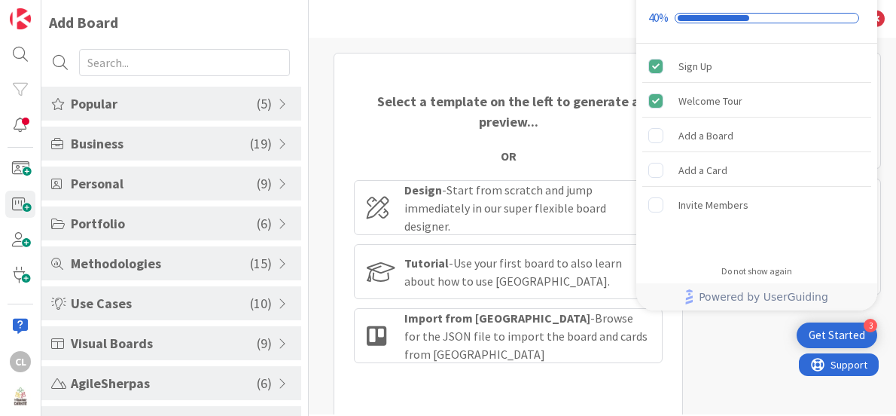
click at [117, 262] on span "Methodologies" at bounding box center [160, 263] width 179 height 20
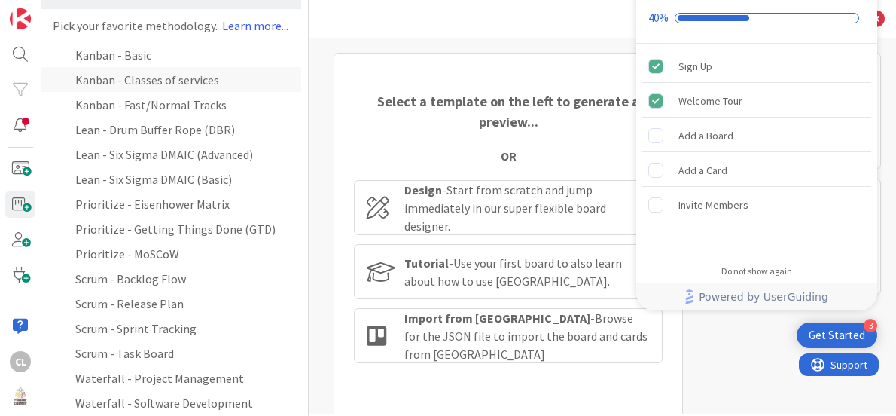
scroll to position [301, 0]
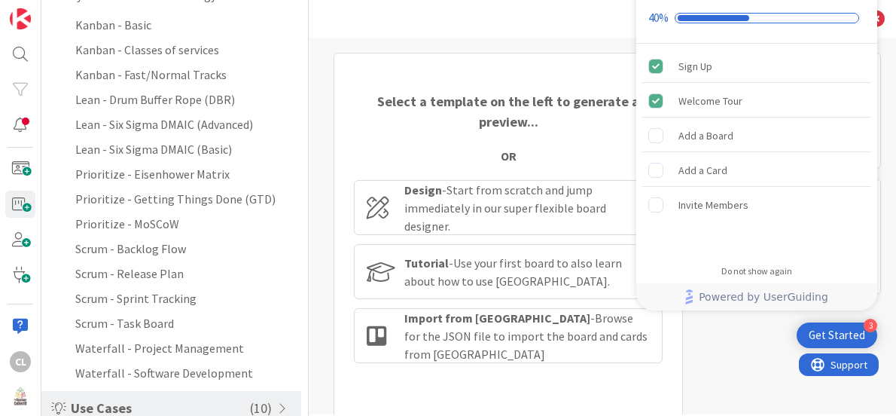
click at [317, 122] on div "Select a template on the left to generate a preview... OR Design - Start from s…" at bounding box center [602, 226] width 587 height 377
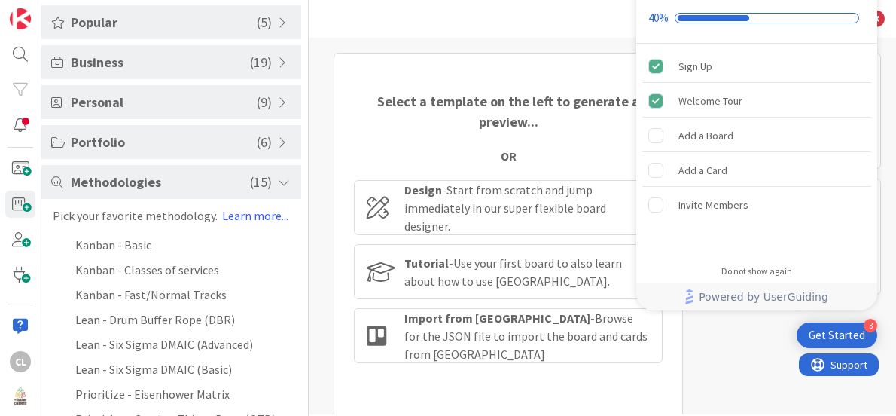
scroll to position [0, 0]
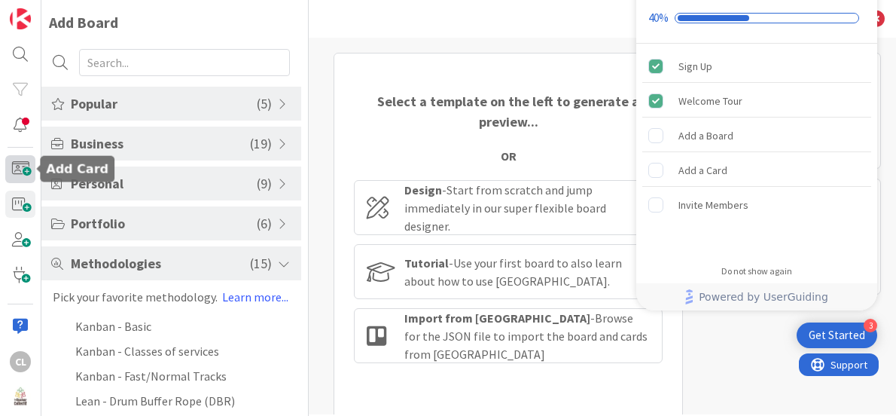
click at [19, 166] on span at bounding box center [20, 169] width 30 height 28
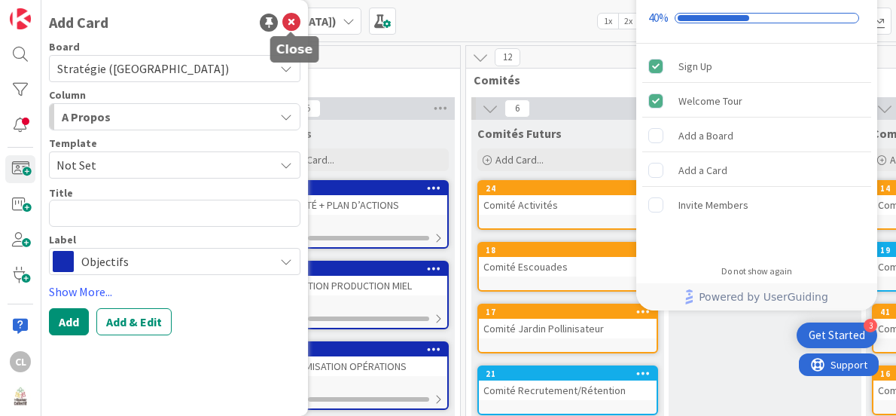
click at [293, 17] on icon at bounding box center [291, 23] width 18 height 18
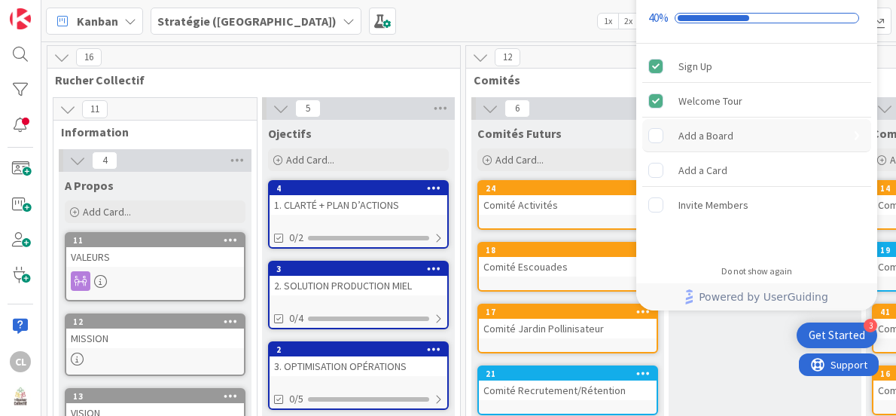
click at [703, 124] on div "Add a Board" at bounding box center [756, 135] width 229 height 33
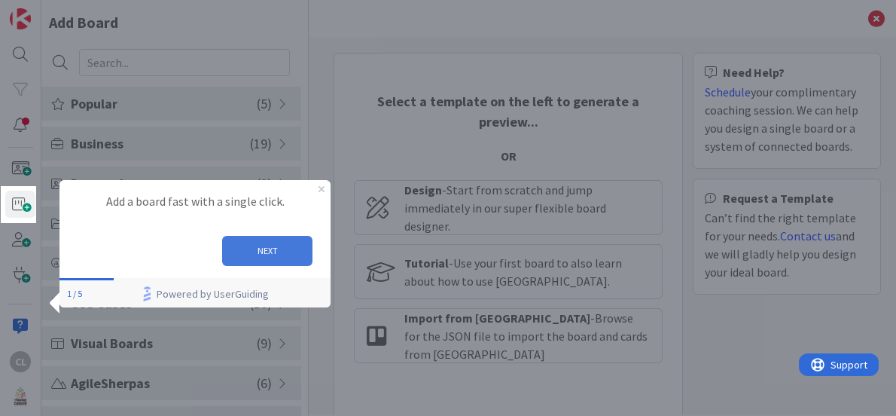
click at [261, 246] on button "NEXT" at bounding box center [267, 250] width 90 height 30
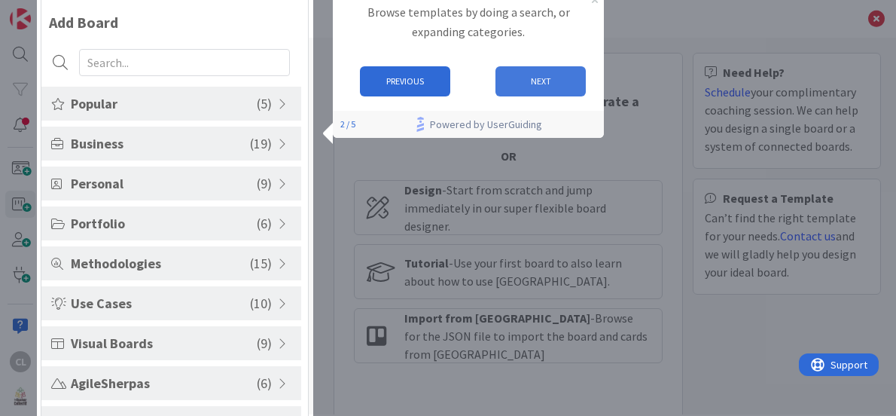
click at [529, 75] on button "NEXT" at bounding box center [540, 81] width 90 height 30
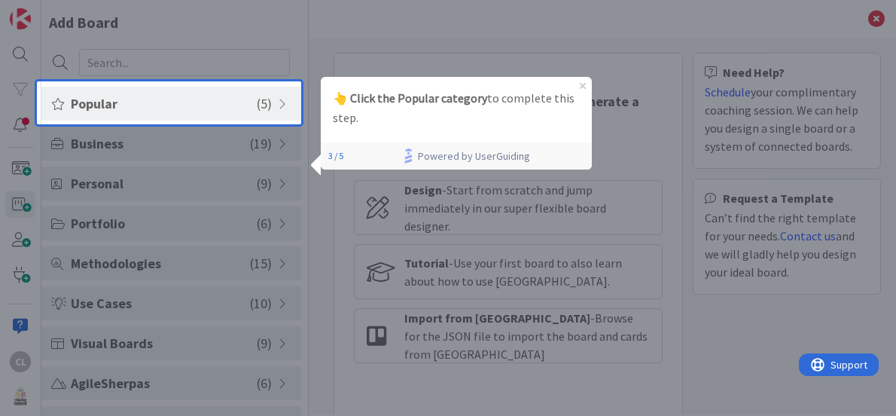
click at [243, 95] on span "Popular" at bounding box center [164, 103] width 186 height 20
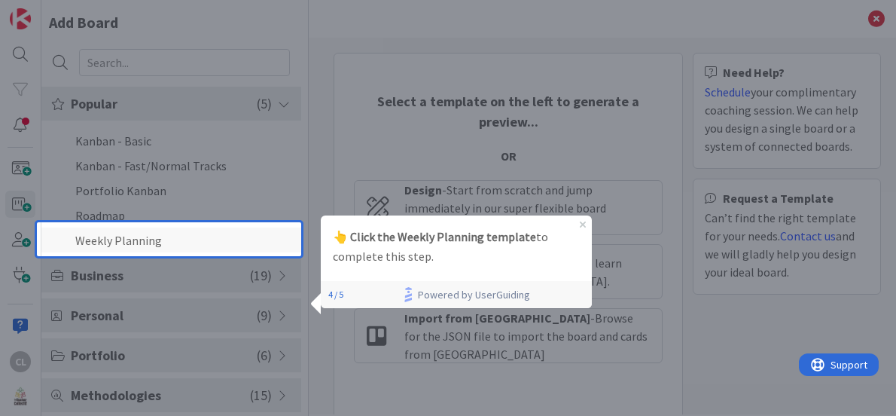
click at [176, 238] on li "Weekly Planning" at bounding box center [171, 239] width 260 height 25
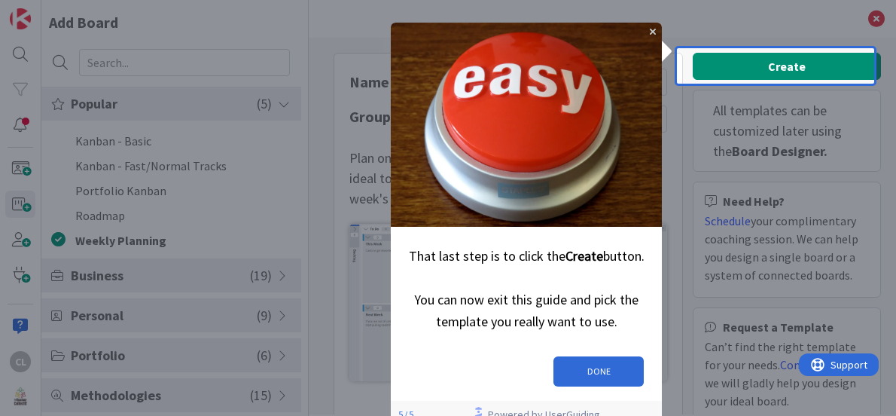
click at [761, 66] on div "Create All templates can be customized later using the Board Designer. Need Hel…" at bounding box center [787, 243] width 188 height 380
click at [651, 30] on icon "Close Preview" at bounding box center [652, 31] width 6 height 6
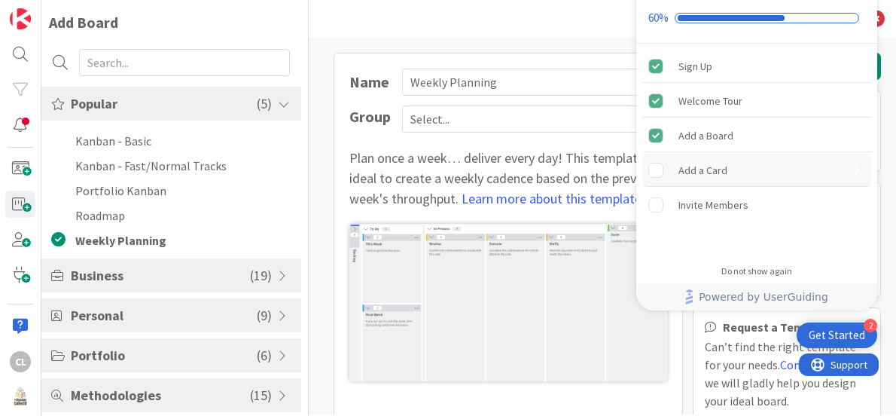
click at [700, 166] on div "Add a Card" at bounding box center [703, 170] width 49 height 18
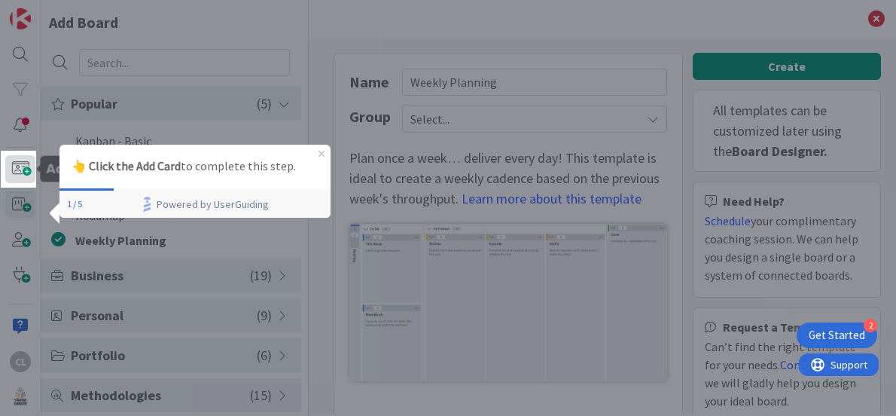
click at [21, 169] on span at bounding box center [20, 169] width 30 height 28
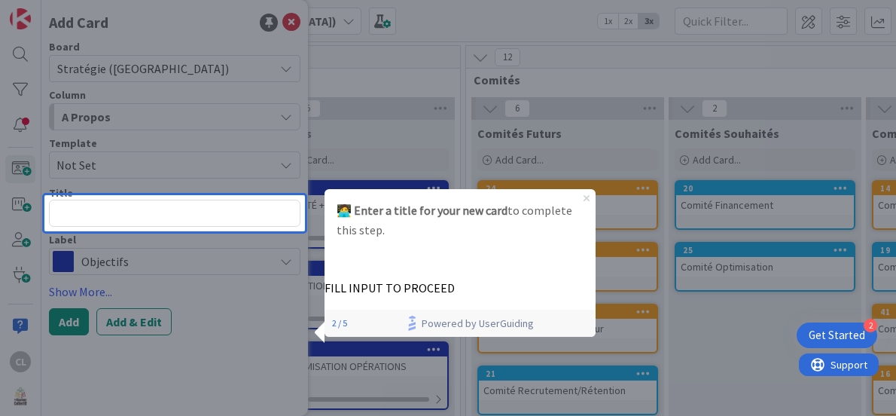
click at [587, 195] on icon "Close Preview" at bounding box center [587, 198] width 6 height 6
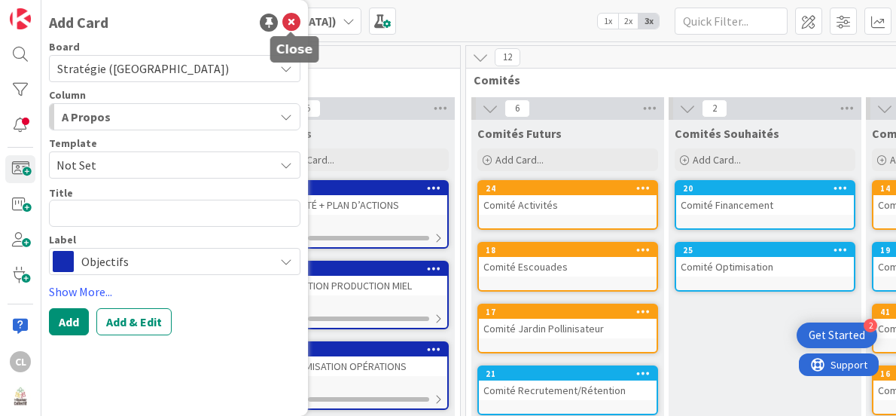
click at [294, 19] on icon at bounding box center [291, 23] width 18 height 18
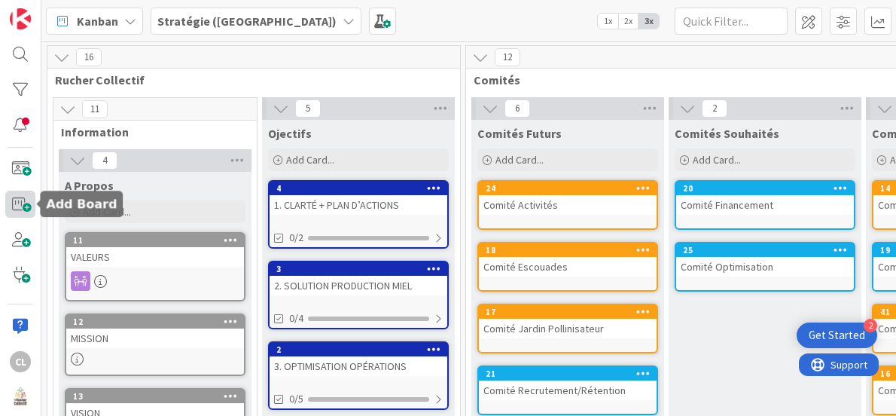
click at [17, 203] on span at bounding box center [20, 205] width 30 height 28
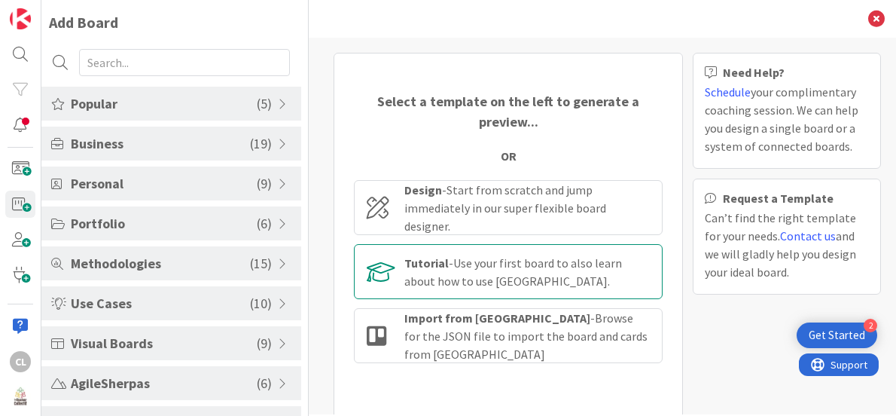
click at [484, 255] on div "Tutorial - Use your first board to also learn about how to use Kanban Zone." at bounding box center [527, 272] width 246 height 36
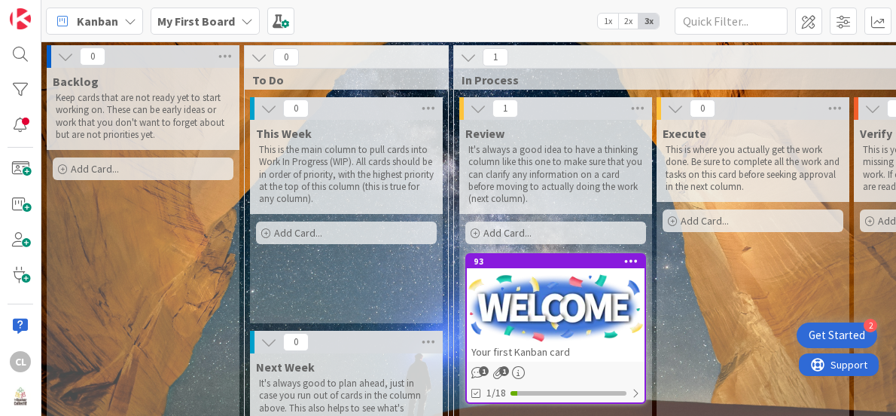
click at [267, 230] on icon at bounding box center [265, 233] width 9 height 9
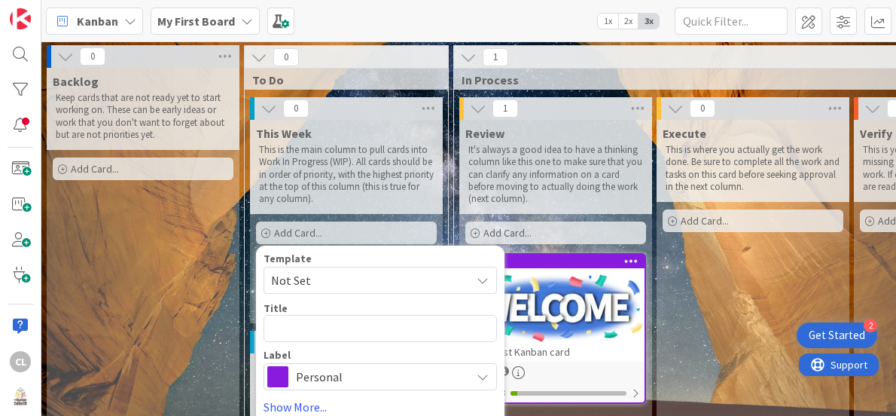
click at [267, 230] on icon at bounding box center [265, 233] width 9 height 9
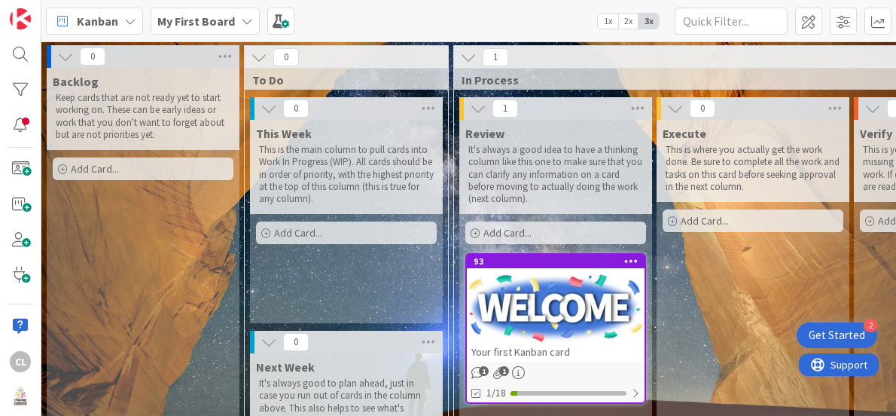
click at [309, 224] on div "Add Card..." at bounding box center [346, 232] width 181 height 23
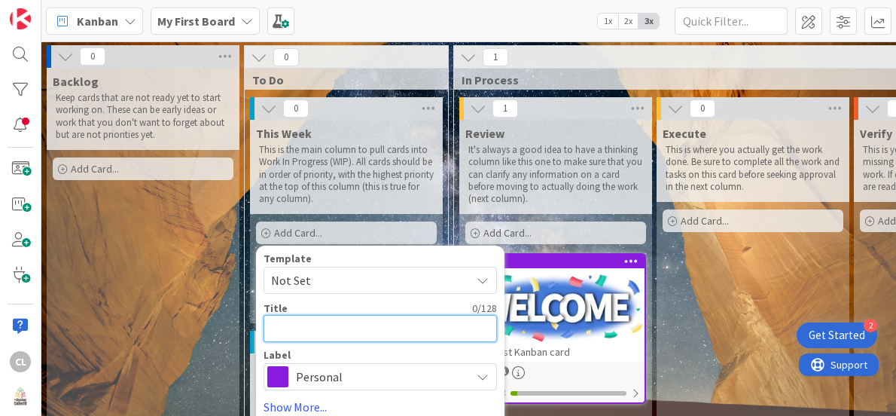
type textarea "x"
type textarea "n"
type textarea "x"
type textarea "nt"
type textarea "x"
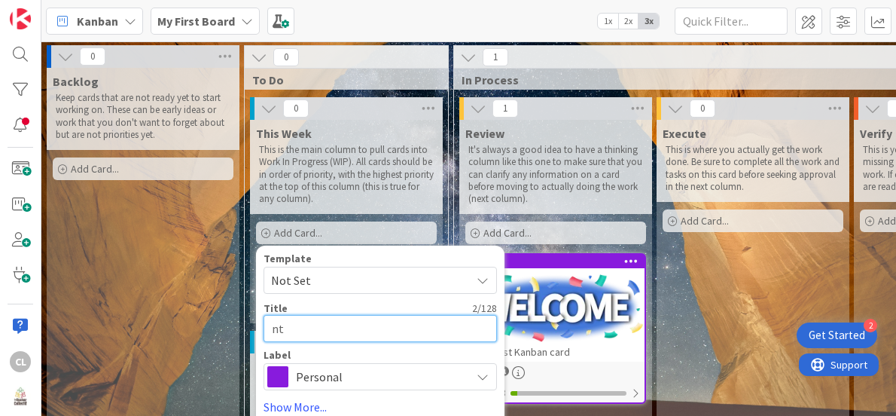
type textarea "ntr"
type textarea "x"
type textarea "ntro"
type textarea "x"
type textarea "ntrop"
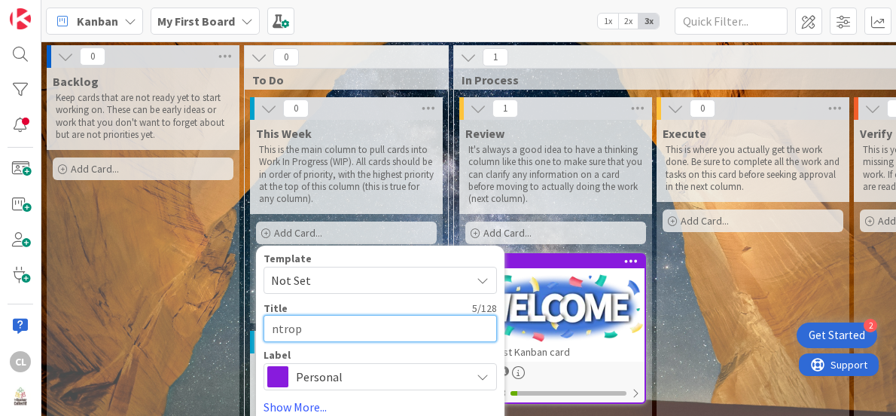
type textarea "x"
type textarea "ntropt"
type textarea "x"
type textarea "ntrop"
type textarea "x"
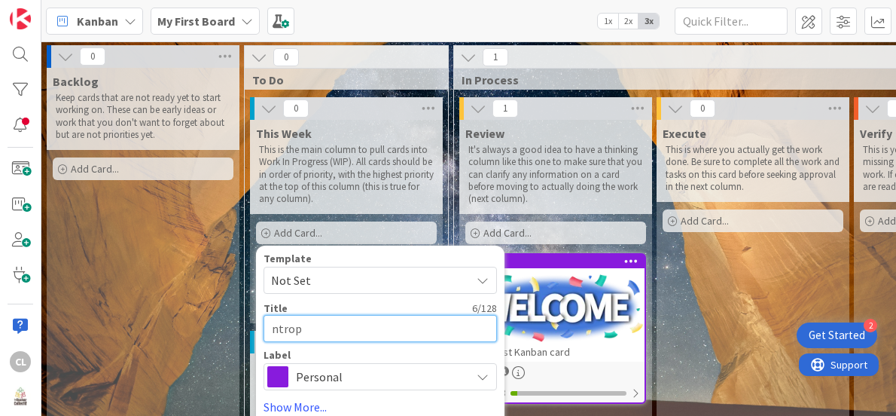
type textarea "ntro"
type textarea "x"
type textarea "ntr"
type textarea "x"
type textarea "nt"
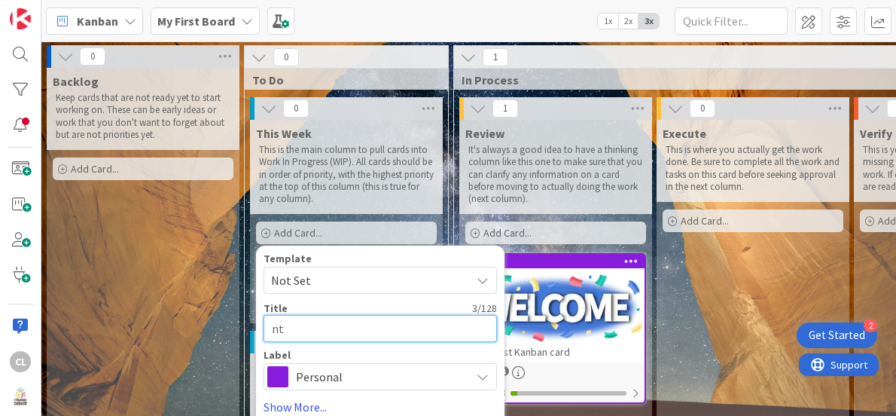
type textarea "x"
type textarea "n"
type textarea "x"
type textarea "e"
type textarea "x"
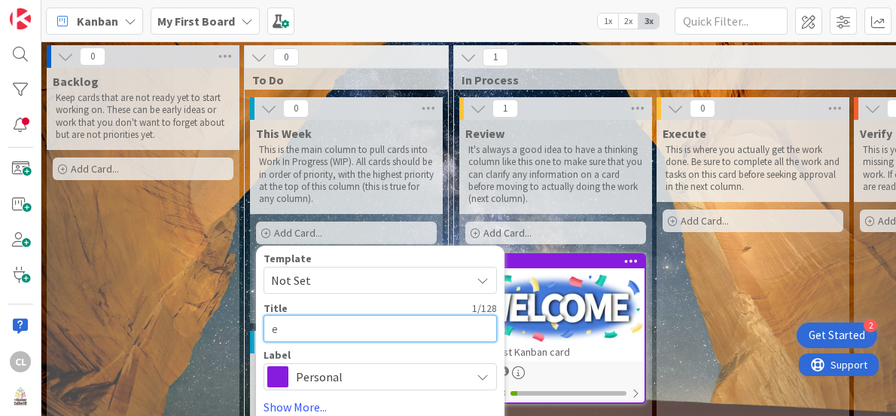
type textarea "en"
type textarea "x"
type textarea "ent"
type textarea "x"
type textarea "entr"
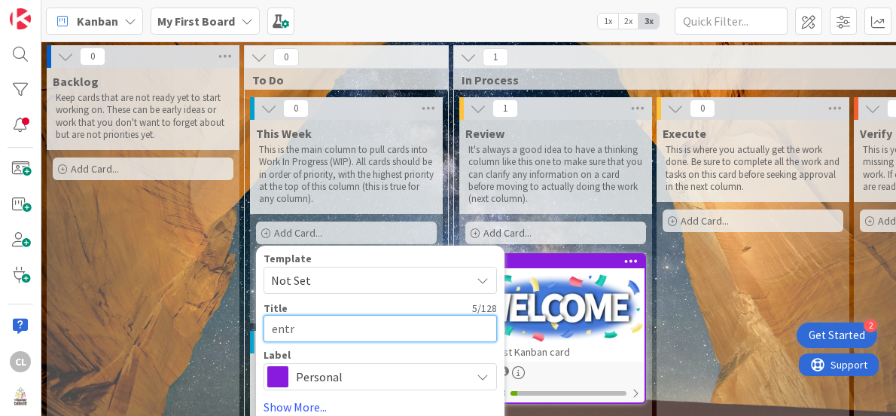
type textarea "x"
type textarea "entrp"
type textarea "x"
type textarea "entrpo"
type textarea "x"
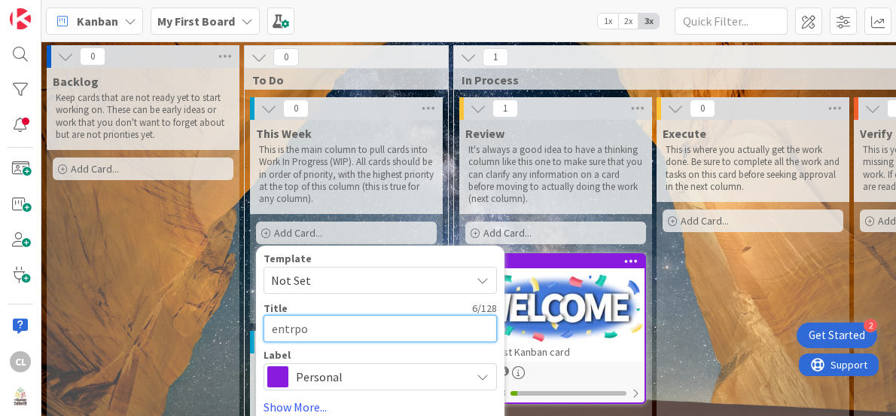
type textarea "entrpot"
type textarea "x"
type textarea "entrpo"
type textarea "x"
type textarea "entrp"
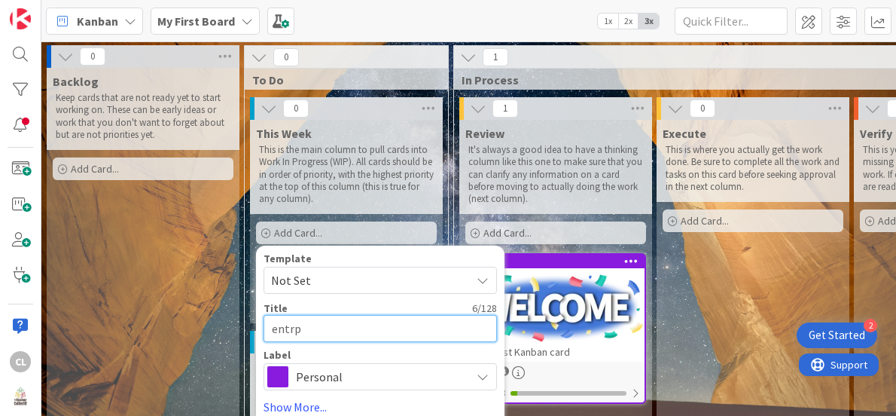
type textarea "x"
type textarea "entr"
type textarea "x"
type textarea "entre"
type textarea "x"
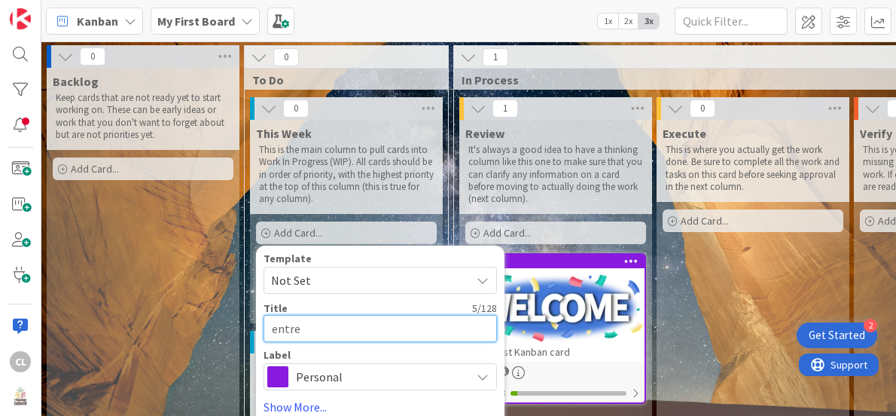
type textarea "entrep"
type textarea "x"
type textarea "entrepo"
type textarea "x"
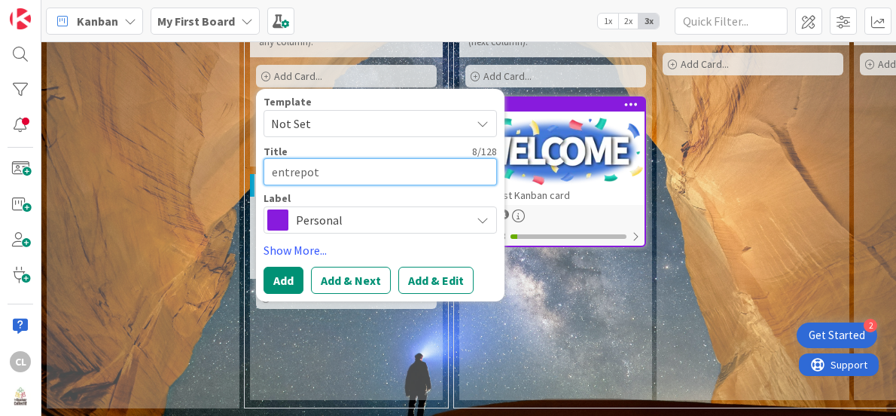
type textarea "entrepot"
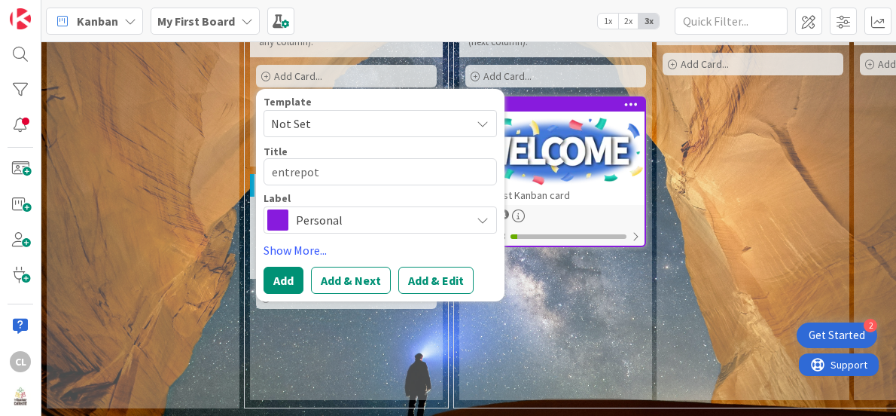
click at [479, 214] on icon at bounding box center [483, 220] width 12 height 12
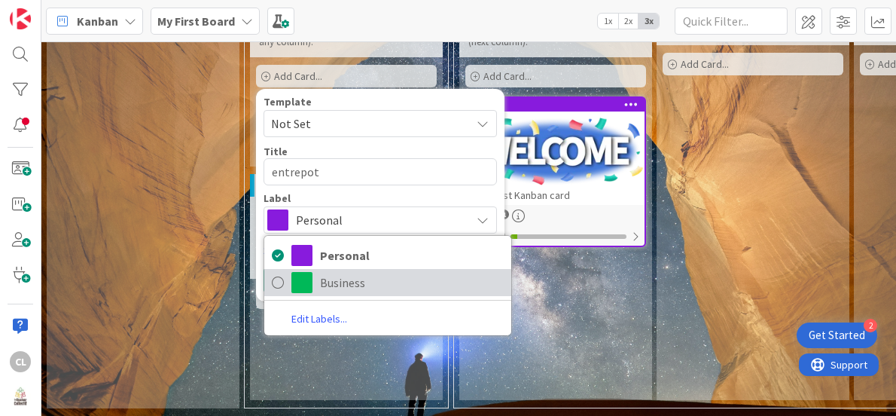
click at [279, 271] on icon at bounding box center [278, 282] width 12 height 23
type textarea "x"
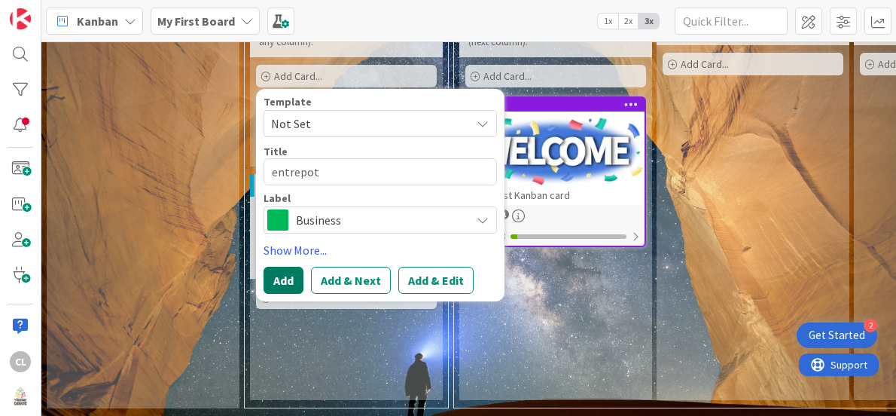
click at [288, 273] on button "Add" at bounding box center [284, 280] width 40 height 27
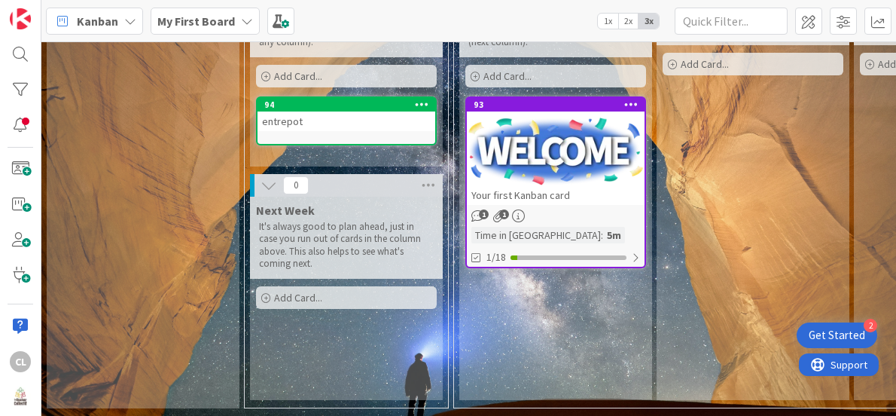
click at [422, 99] on icon at bounding box center [422, 104] width 14 height 11
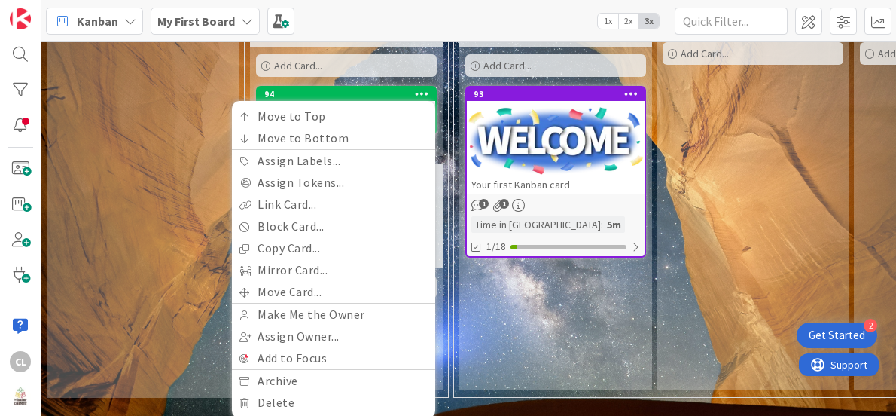
click at [422, 92] on icon at bounding box center [422, 93] width 14 height 11
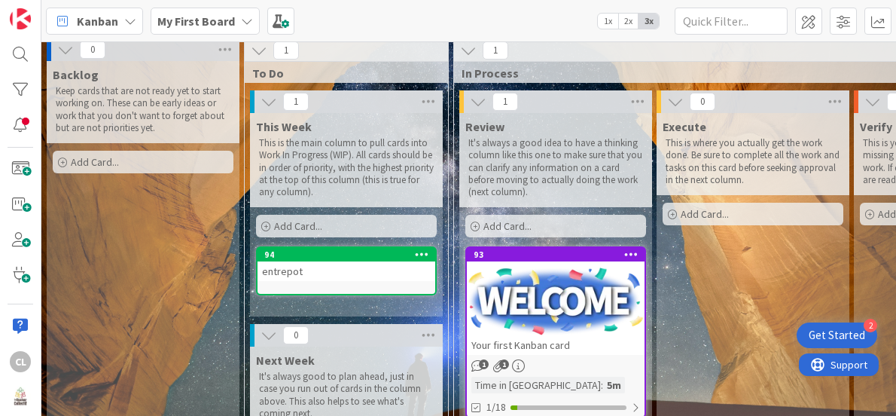
scroll to position [0, 0]
